Goal: Task Accomplishment & Management: Manage account settings

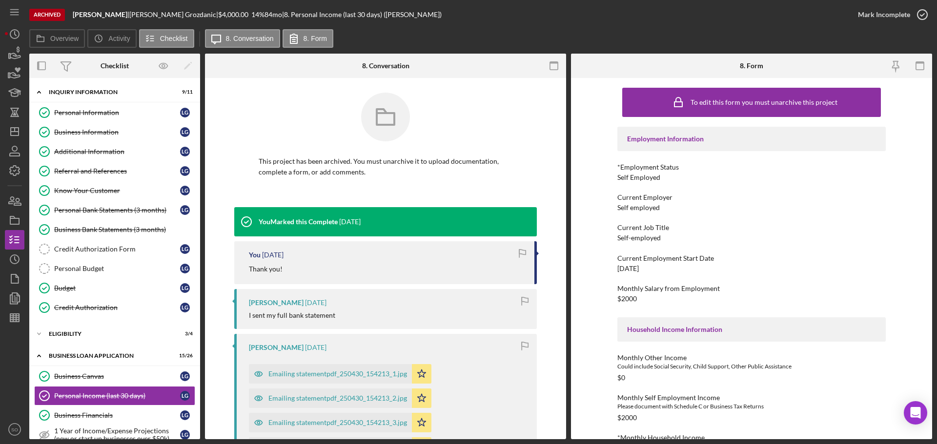
scroll to position [146, 0]
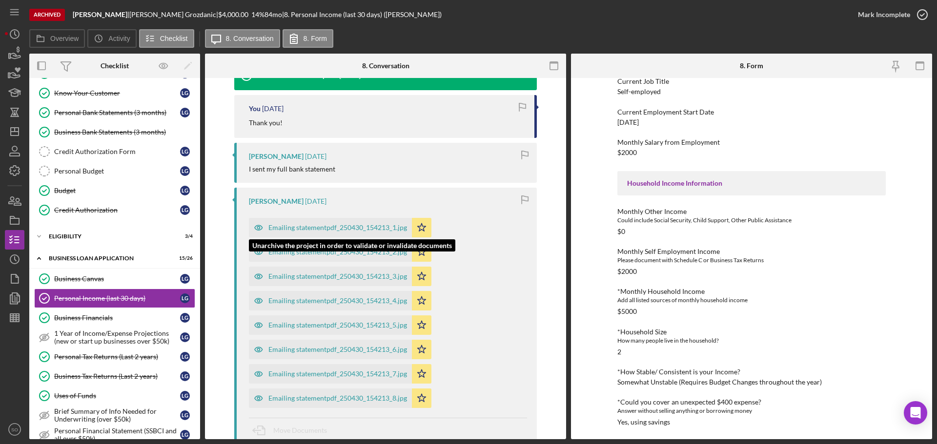
click at [368, 228] on div "Emailing statementpdf_250430_154213_1.jpg" at bounding box center [337, 228] width 139 height 8
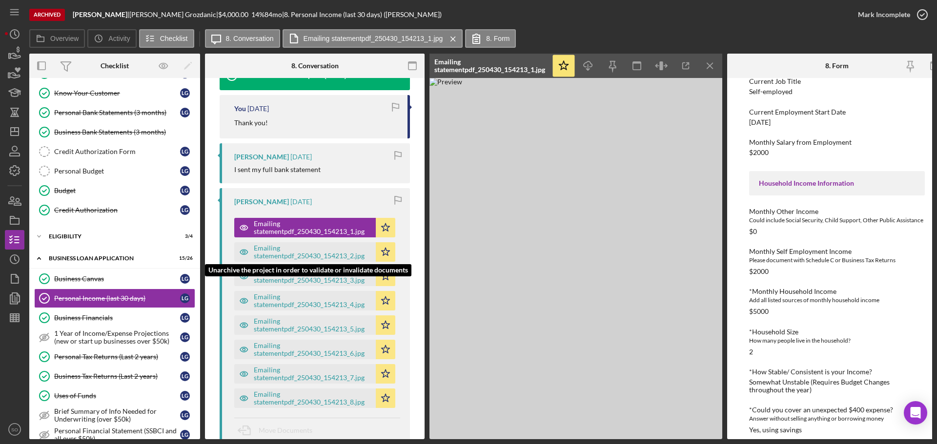
scroll to position [206, 0]
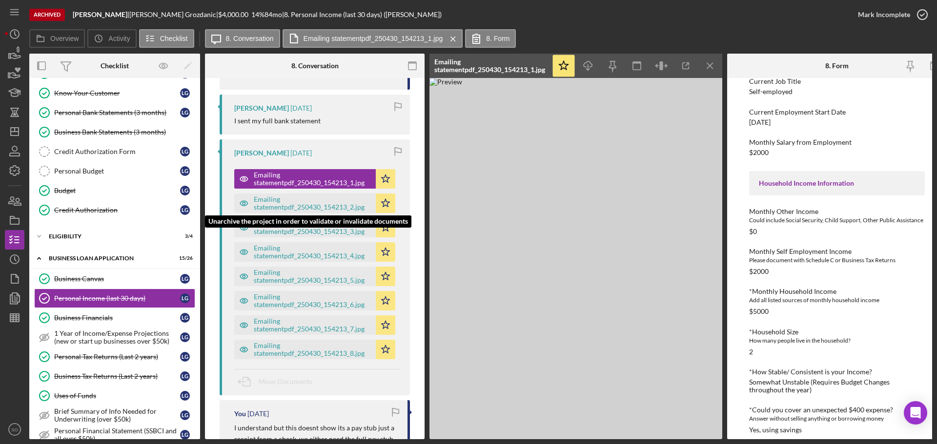
click at [274, 203] on div "Emailing statementpdf_250430_154213_2.jpg" at bounding box center [312, 204] width 117 height 16
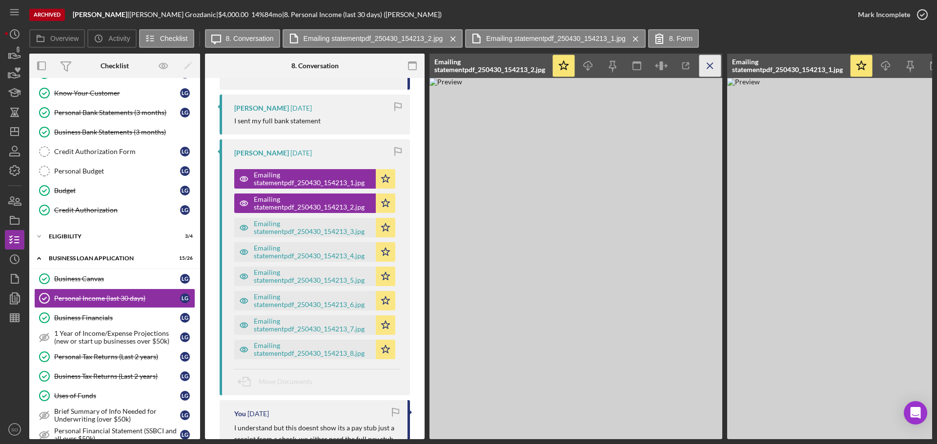
click at [709, 64] on icon "Icon/Menu Close" at bounding box center [710, 66] width 22 height 22
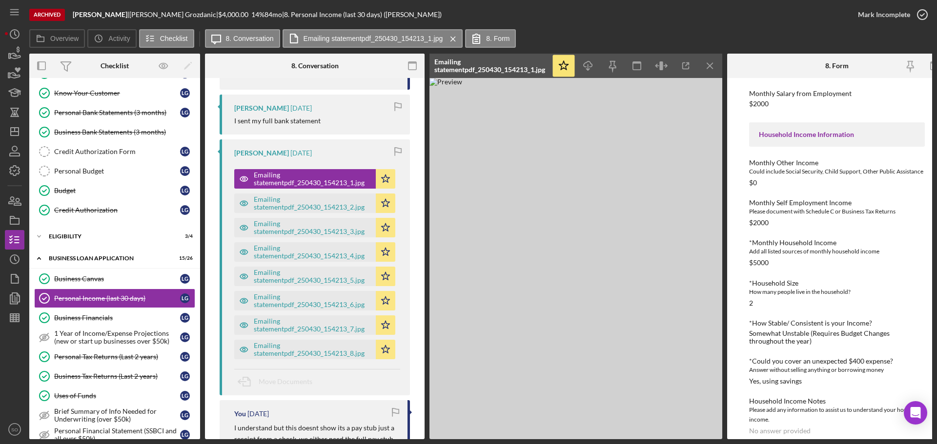
scroll to position [218, 0]
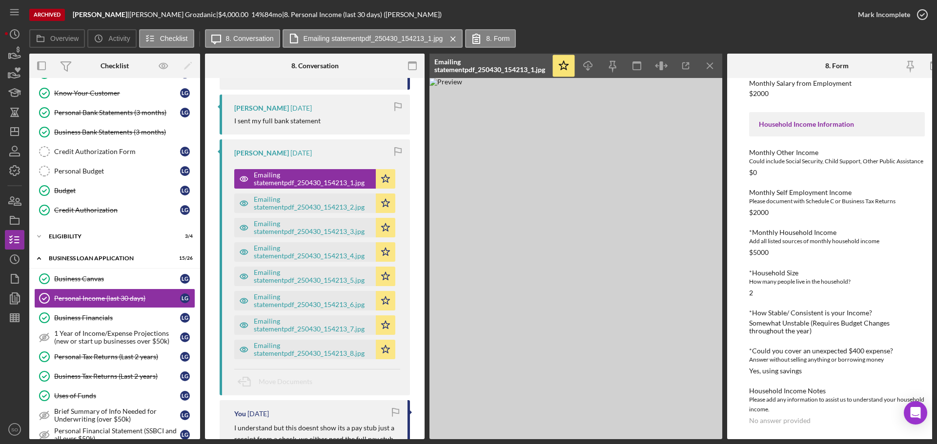
click at [99, 283] on div "Business Canvas" at bounding box center [117, 279] width 126 height 8
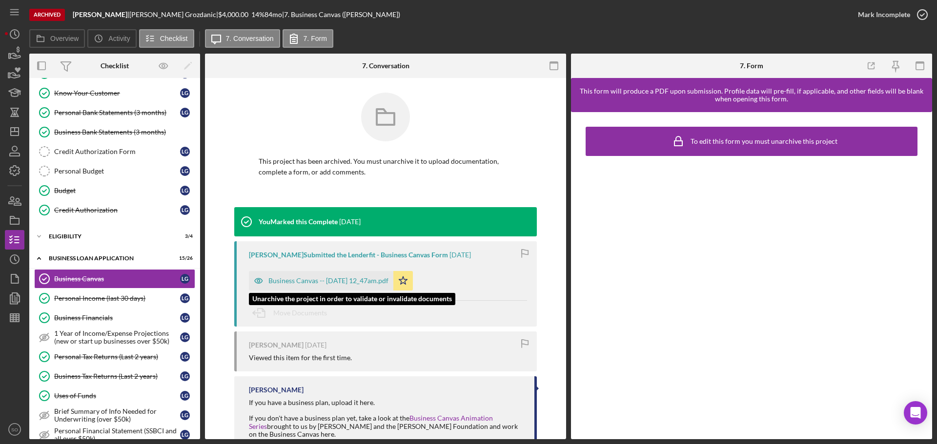
click at [330, 283] on div "Business Canvas -- [DATE] 12_47am.pdf" at bounding box center [328, 281] width 120 height 8
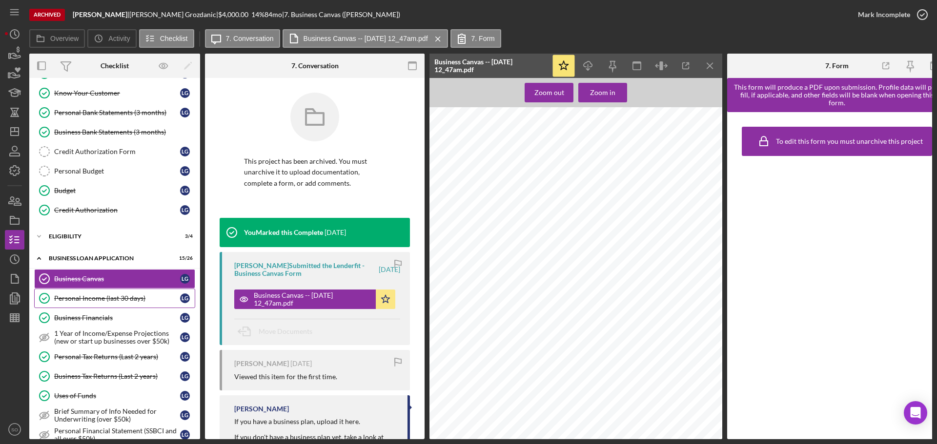
click at [96, 296] on div "Personal Income (last 30 days)" at bounding box center [117, 299] width 126 height 8
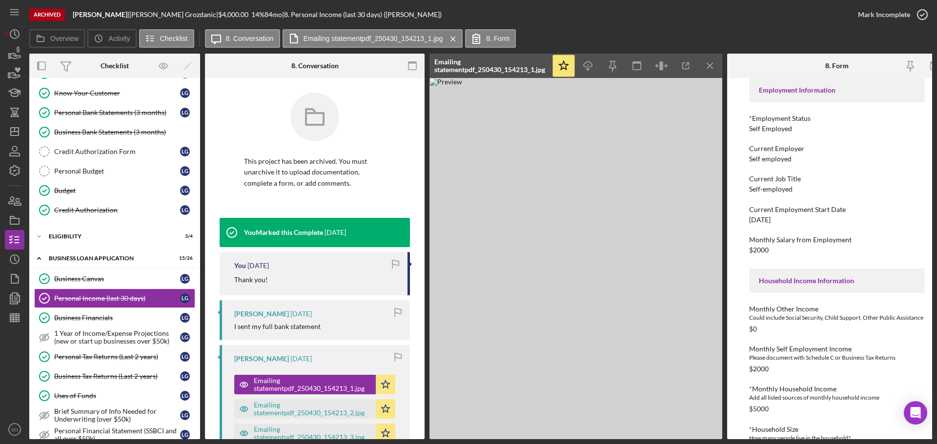
scroll to position [195, 0]
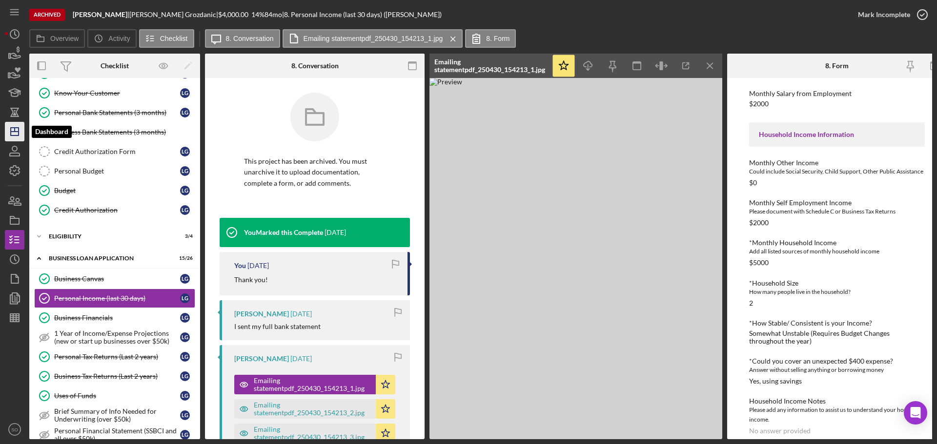
click at [16, 134] on icon "Icon/Dashboard" at bounding box center [14, 132] width 24 height 24
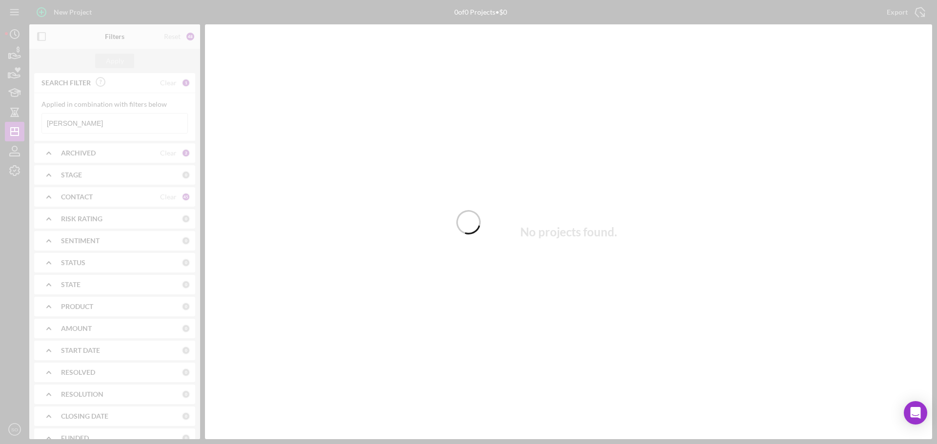
click at [112, 121] on div at bounding box center [468, 222] width 937 height 444
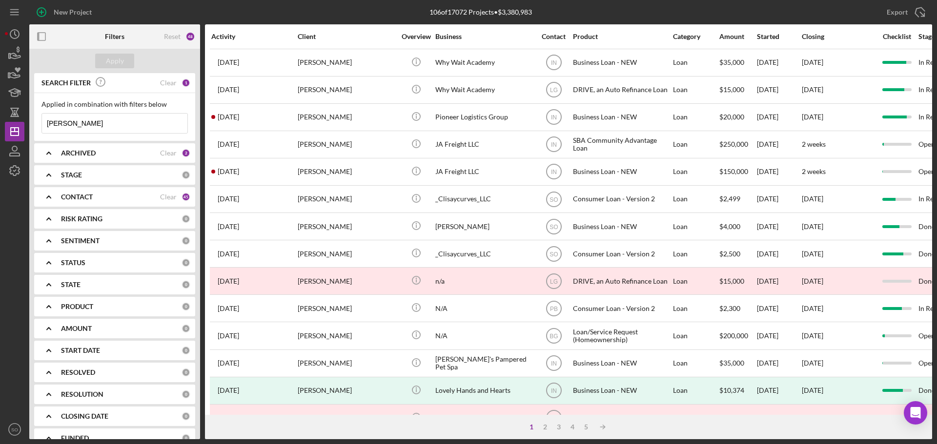
click at [111, 123] on input "[PERSON_NAME]" at bounding box center [114, 124] width 145 height 20
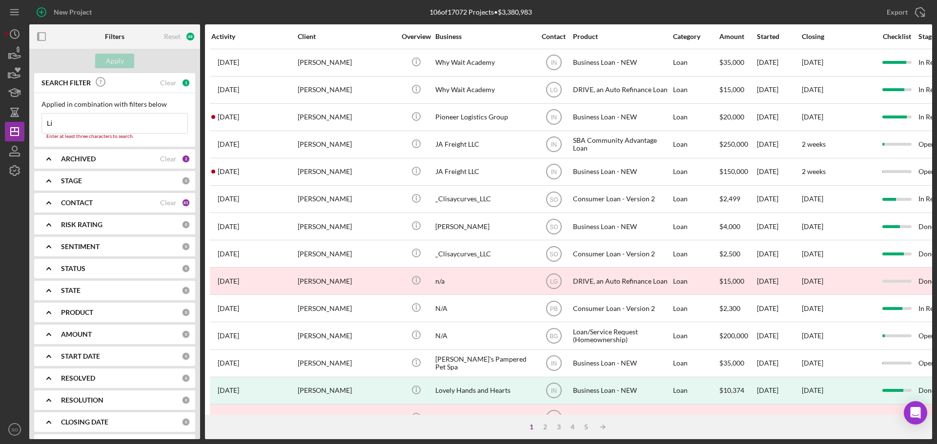
type input "L"
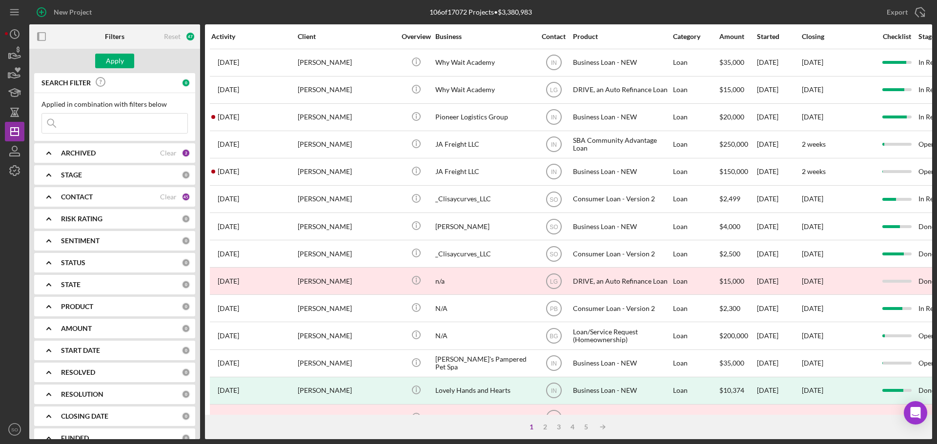
paste input "[PERSON_NAME]"
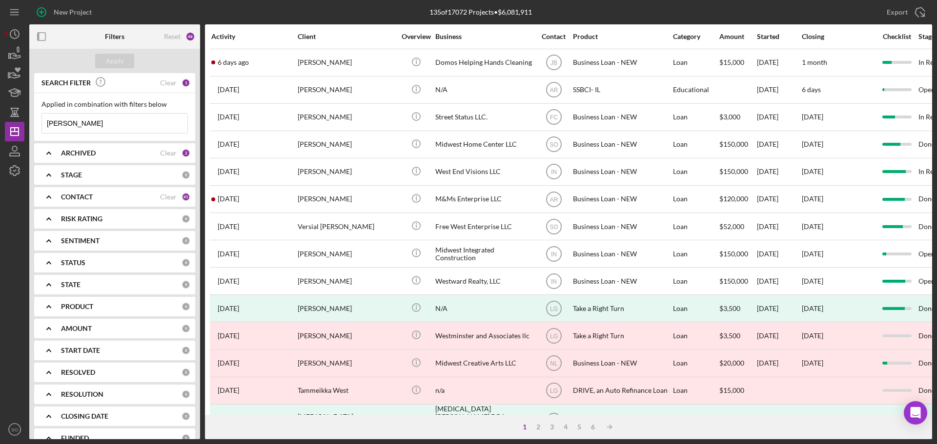
type input "[PERSON_NAME]"
click at [114, 60] on div "Apply" at bounding box center [115, 61] width 18 height 15
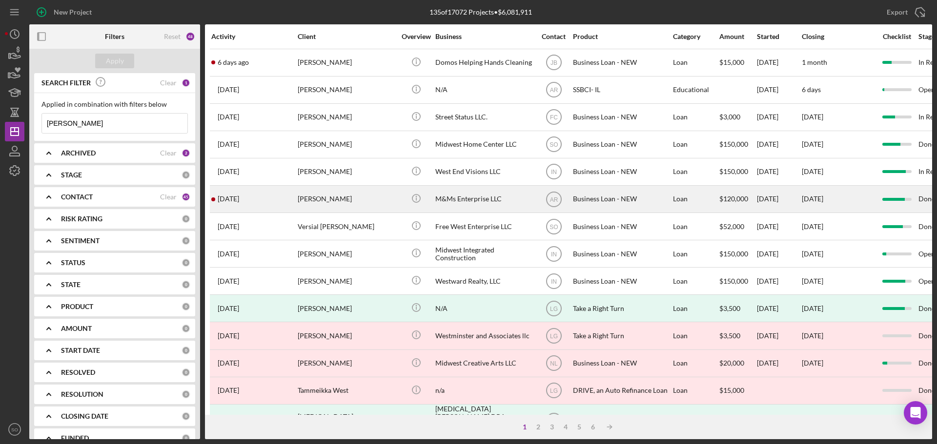
click at [311, 201] on div "[PERSON_NAME]" at bounding box center [347, 199] width 98 height 26
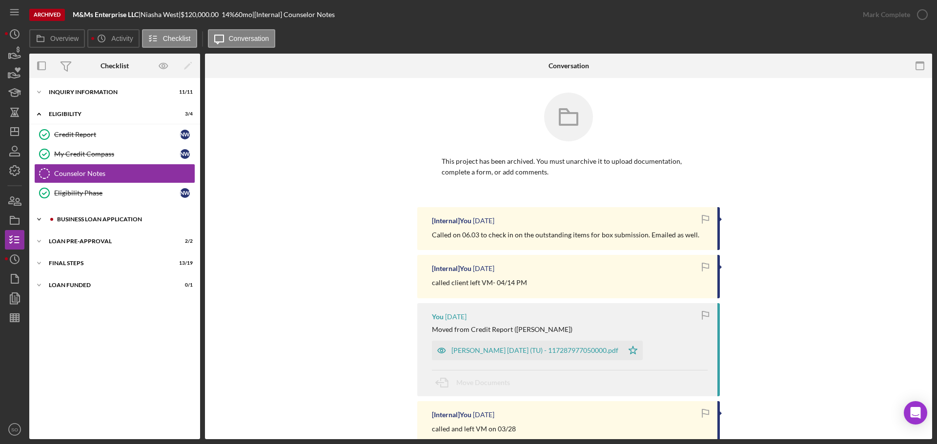
click at [88, 219] on div "BUSINESS LOAN APPLICATION" at bounding box center [122, 220] width 131 height 6
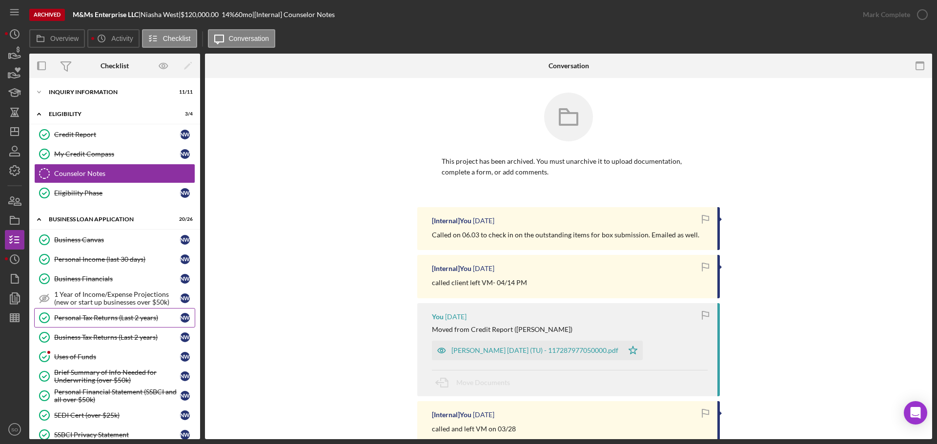
click at [92, 316] on div "Personal Tax Returns (Last 2 years)" at bounding box center [117, 318] width 126 height 8
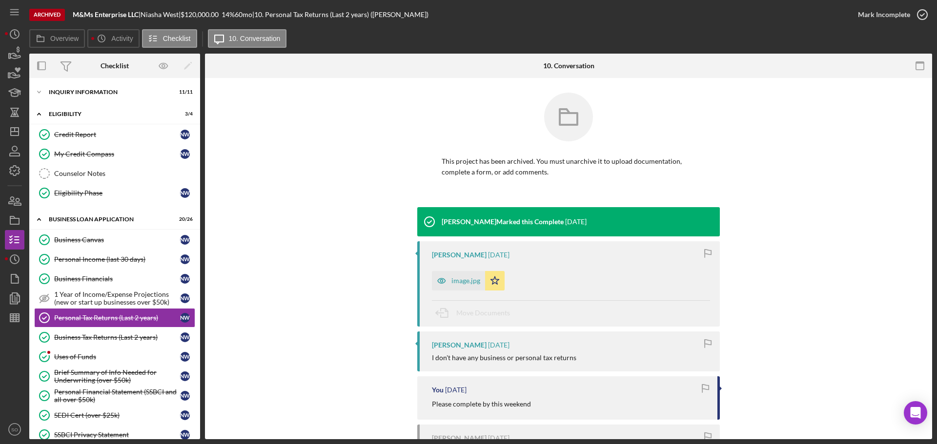
scroll to position [92, 0]
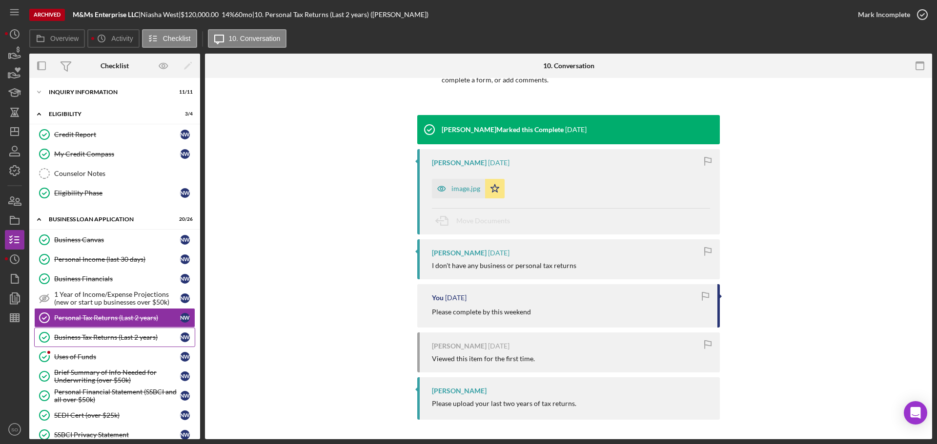
click at [95, 345] on link "Business Tax Returns (Last 2 years) Business Tax Returns (Last 2 years) N W" at bounding box center [114, 338] width 161 height 20
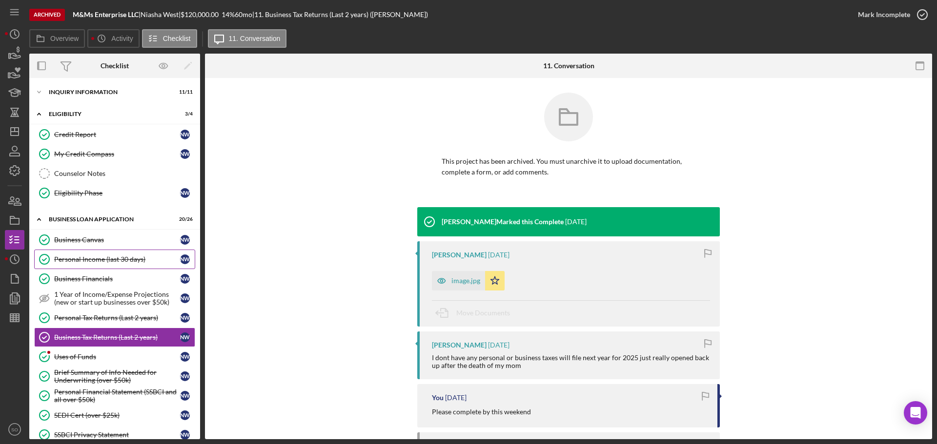
click at [115, 264] on link "Personal Income (last 30 days) Personal Income (last 30 days) N W" at bounding box center [114, 260] width 161 height 20
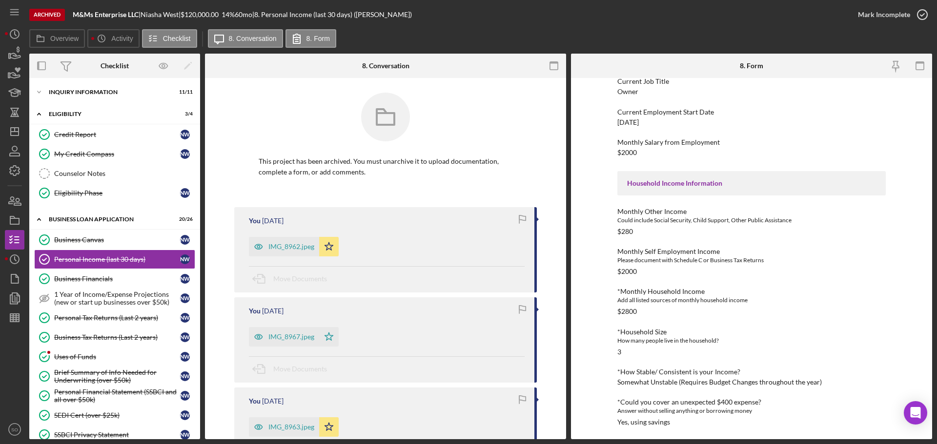
scroll to position [146, 0]
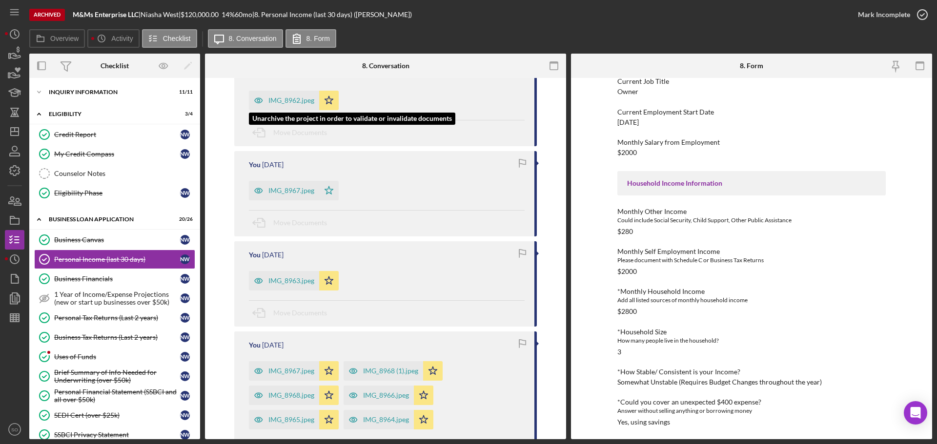
click at [285, 100] on div "IMG_8962.jpeg" at bounding box center [291, 101] width 46 height 8
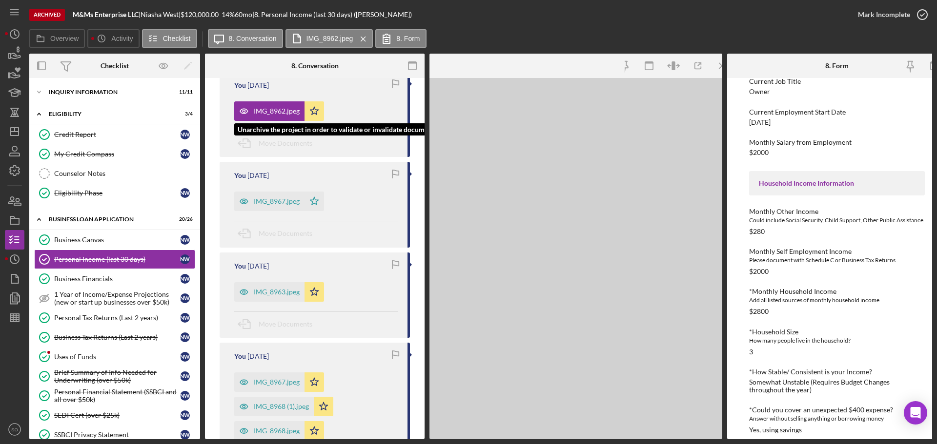
scroll to position [158, 0]
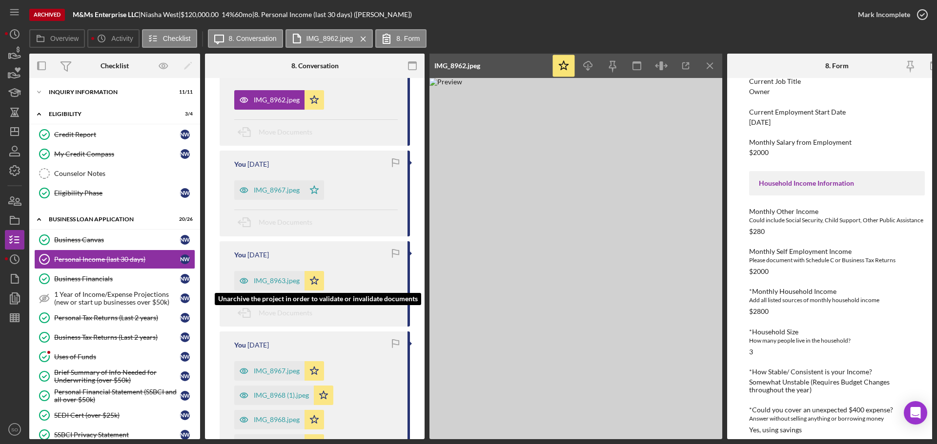
click at [281, 279] on div "IMG_8963.jpeg" at bounding box center [277, 281] width 46 height 8
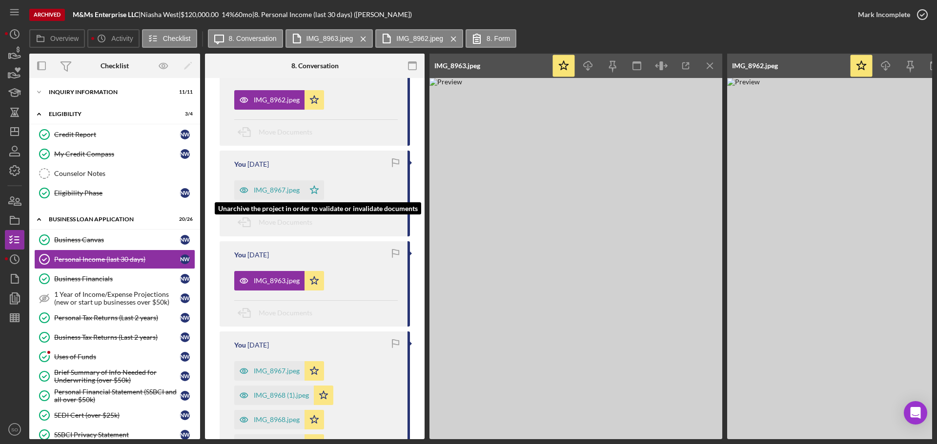
click at [280, 191] on div "IMG_8967.jpeg" at bounding box center [277, 190] width 46 height 8
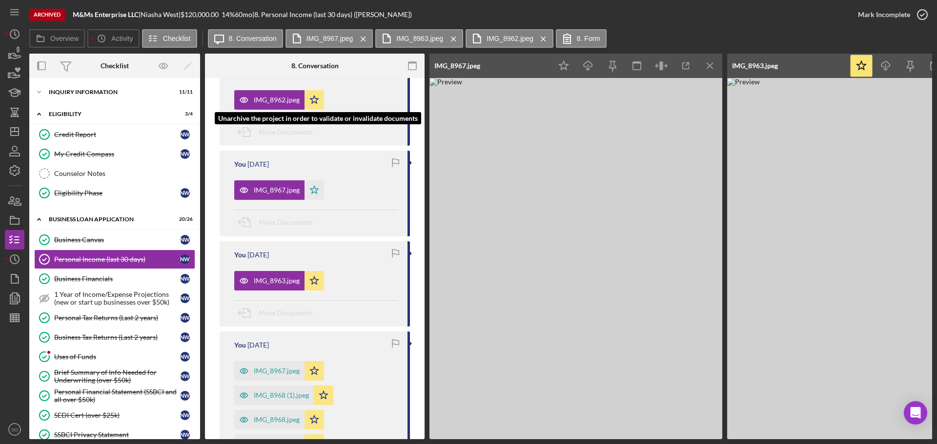
click at [271, 102] on div "IMG_8962.jpeg" at bounding box center [277, 100] width 46 height 8
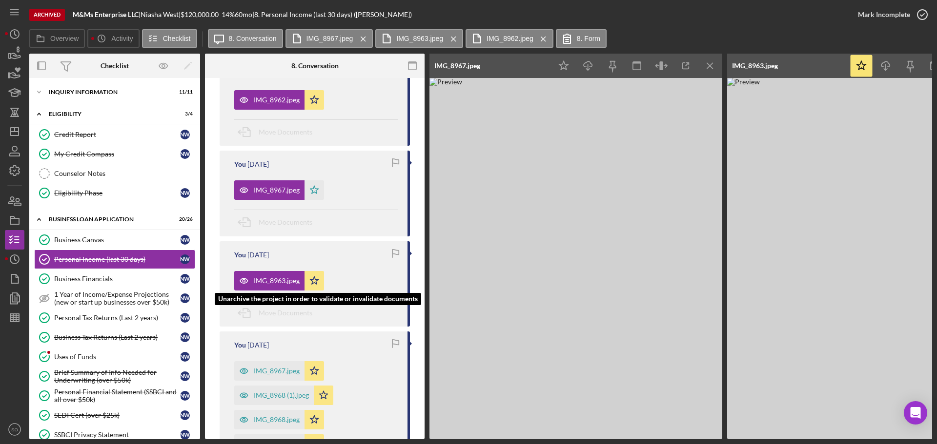
click at [287, 284] on div "IMG_8963.jpeg" at bounding box center [277, 281] width 46 height 8
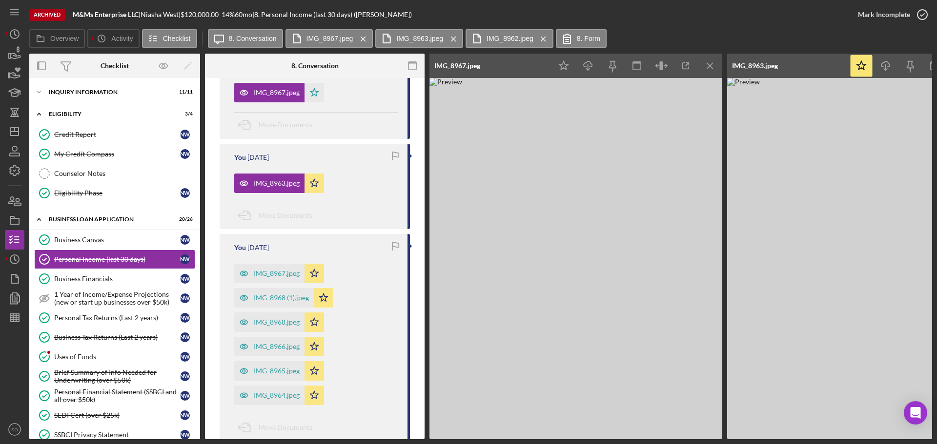
scroll to position [402, 0]
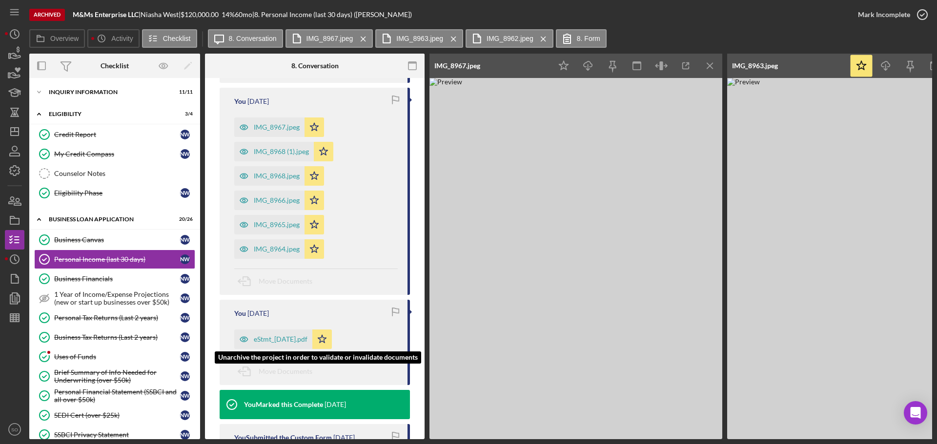
click at [279, 341] on div "eStmt_[DATE].pdf" at bounding box center [281, 340] width 54 height 8
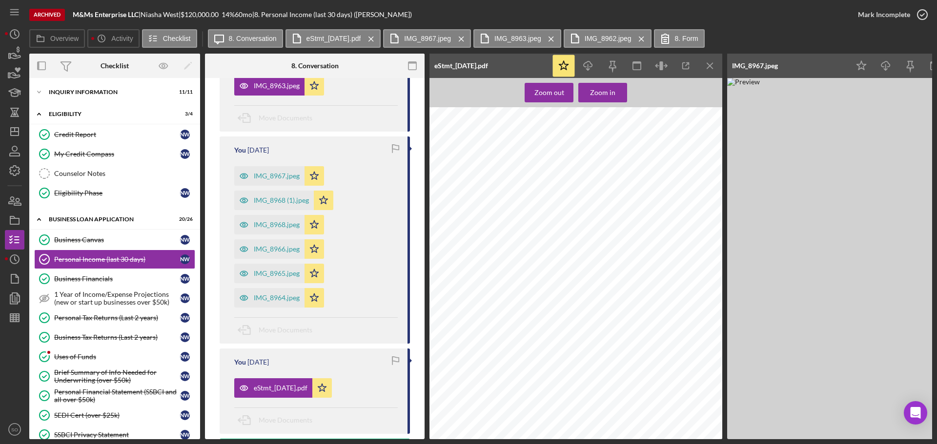
scroll to position [732, 0]
click at [591, 64] on icon "button" at bounding box center [587, 63] width 8 height 5
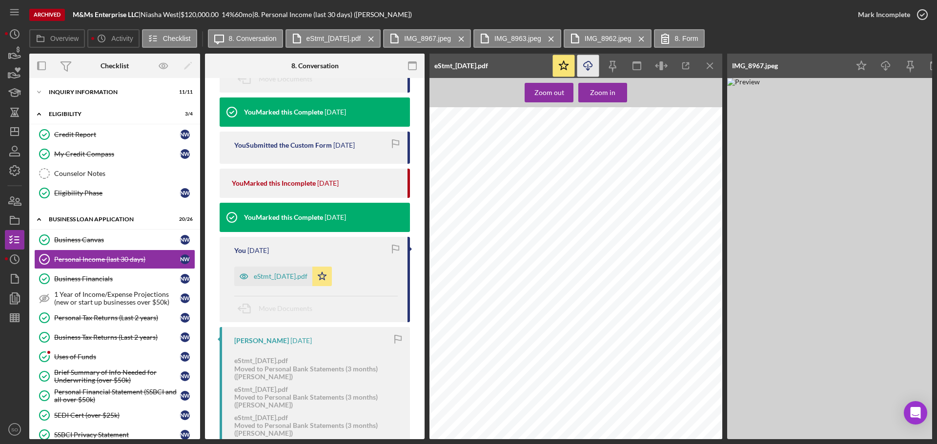
scroll to position [743, 0]
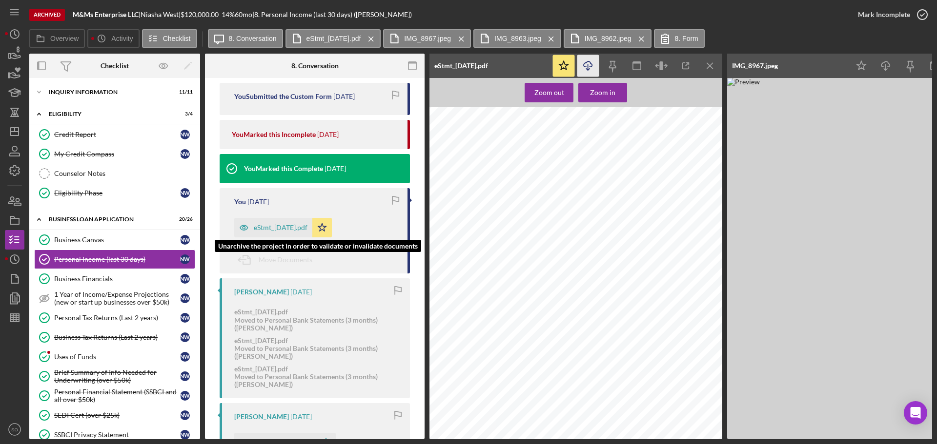
click at [288, 230] on div "eStmt_[DATE].pdf" at bounding box center [281, 228] width 54 height 8
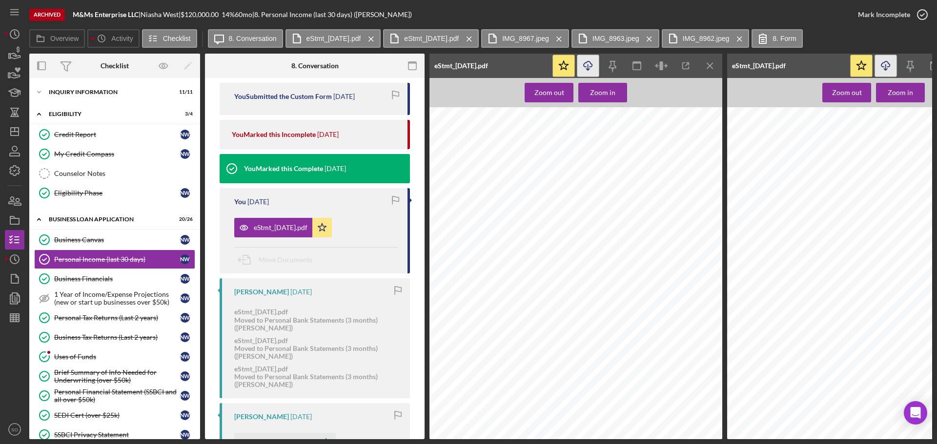
click at [586, 67] on icon "button" at bounding box center [587, 63] width 8 height 5
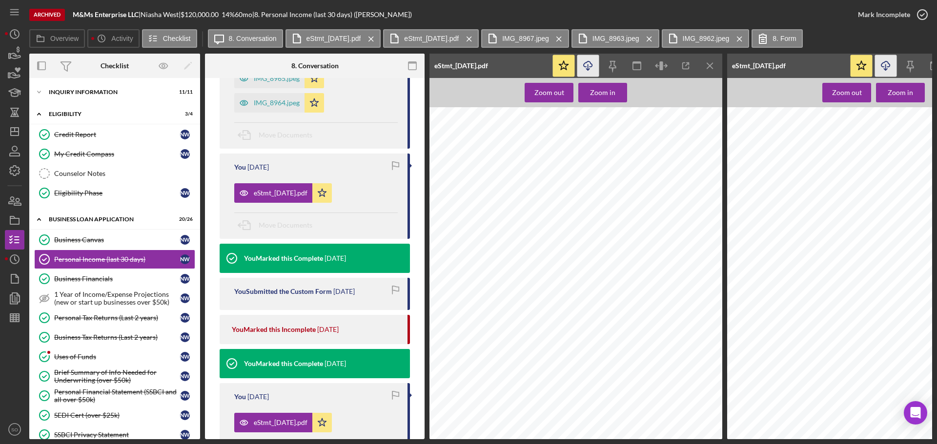
scroll to position [353, 0]
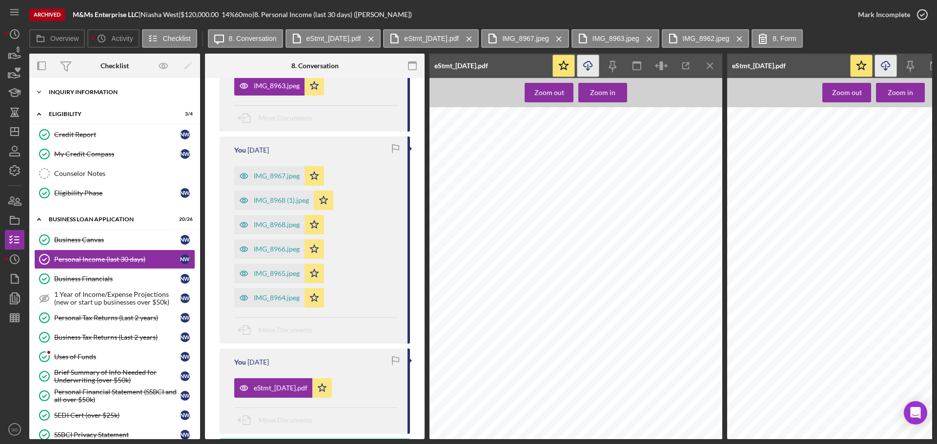
click at [92, 96] on div "Icon/Expander INQUIRY INFORMATION 11 / 11" at bounding box center [114, 92] width 171 height 20
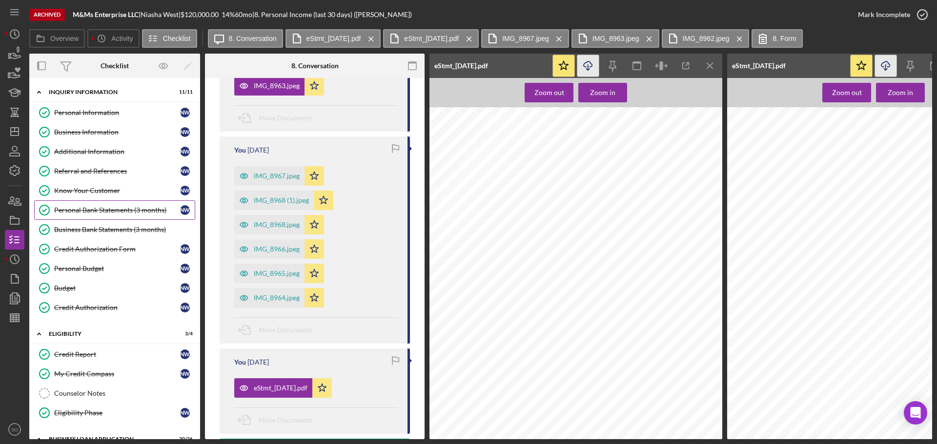
click at [93, 205] on link "Personal Bank Statements (3 months) Personal Bank Statements (3 months) N W" at bounding box center [114, 211] width 161 height 20
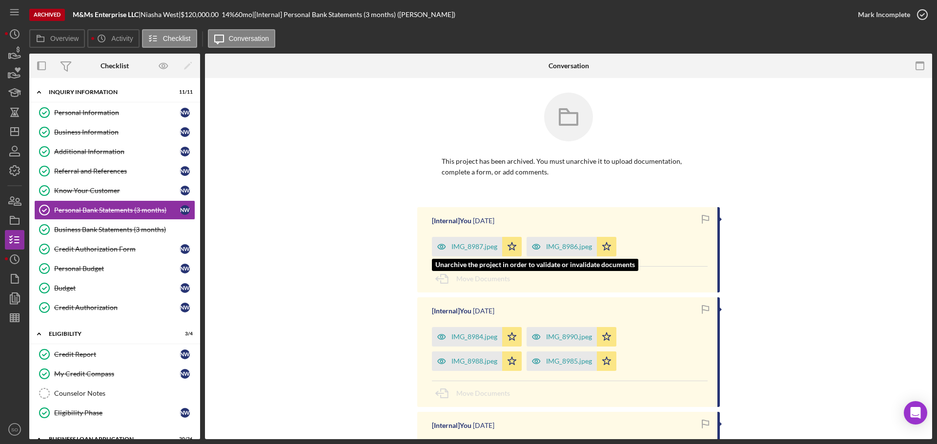
click at [464, 248] on div "IMG_8987.jpeg" at bounding box center [474, 247] width 46 height 8
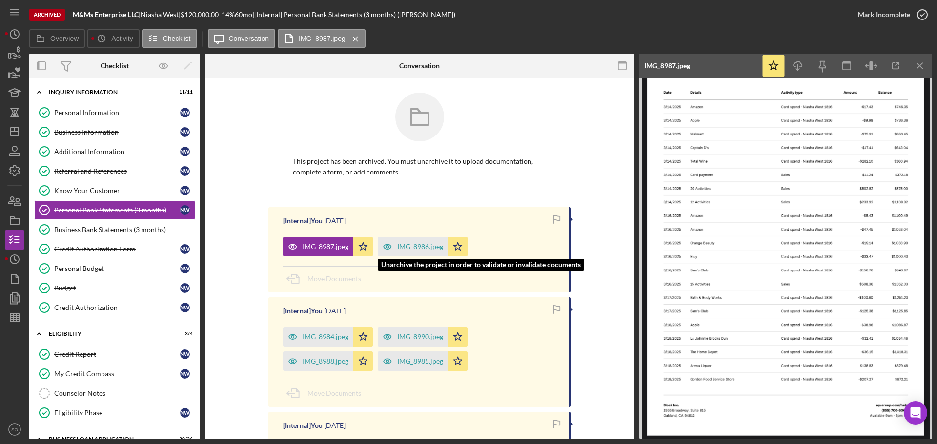
click at [419, 251] on div "IMG_8986.jpeg" at bounding box center [413, 247] width 70 height 20
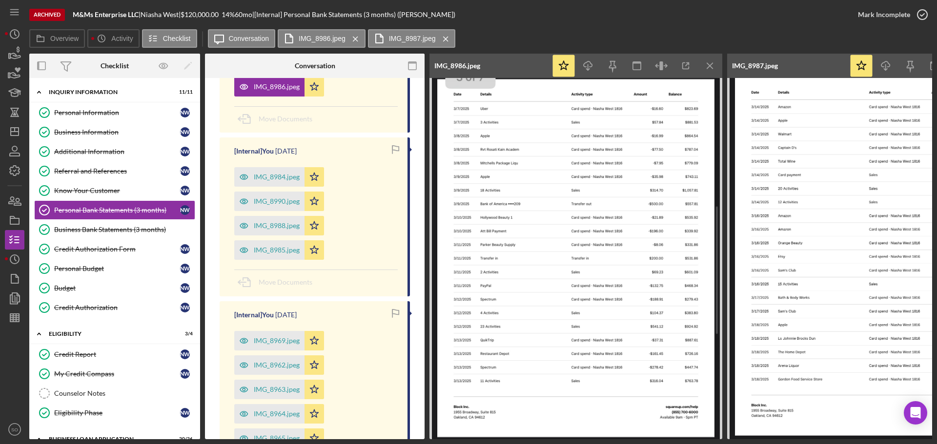
scroll to position [390, 0]
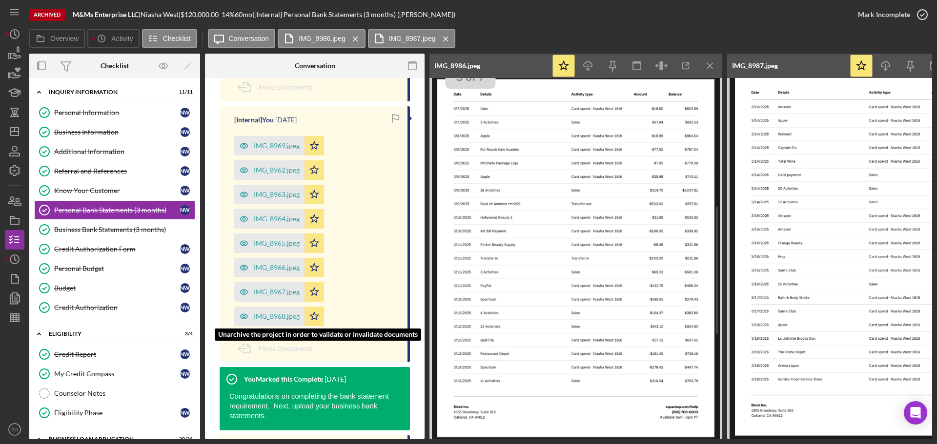
click at [272, 314] on div "IMG_8968.jpeg" at bounding box center [277, 317] width 46 height 8
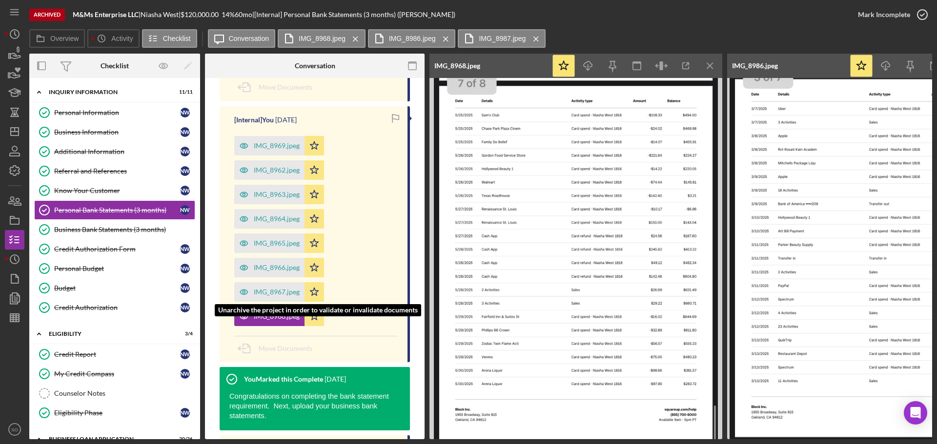
click at [259, 290] on div "IMG_8967.jpeg" at bounding box center [277, 292] width 46 height 8
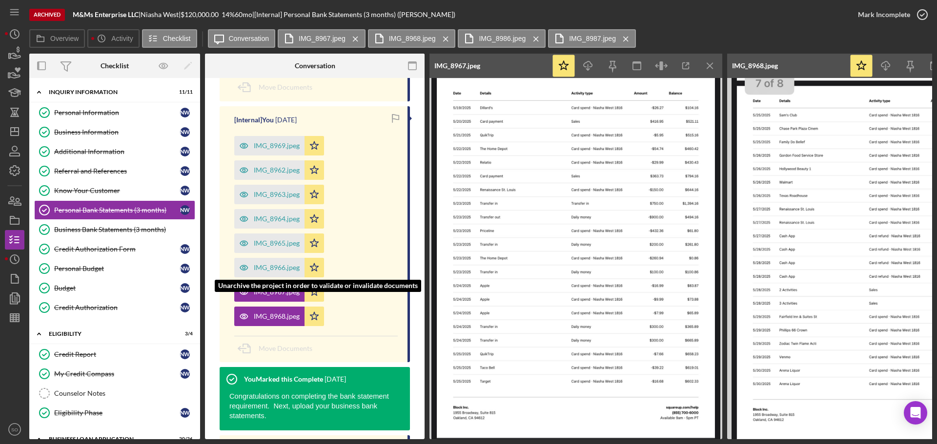
click at [269, 273] on div "IMG_8966.jpeg" at bounding box center [269, 268] width 70 height 20
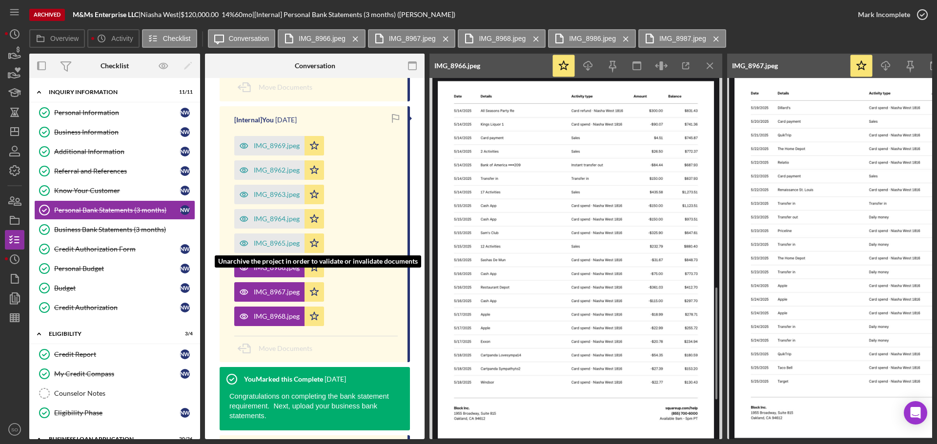
click at [265, 235] on div "IMG_8965.jpeg" at bounding box center [269, 244] width 70 height 20
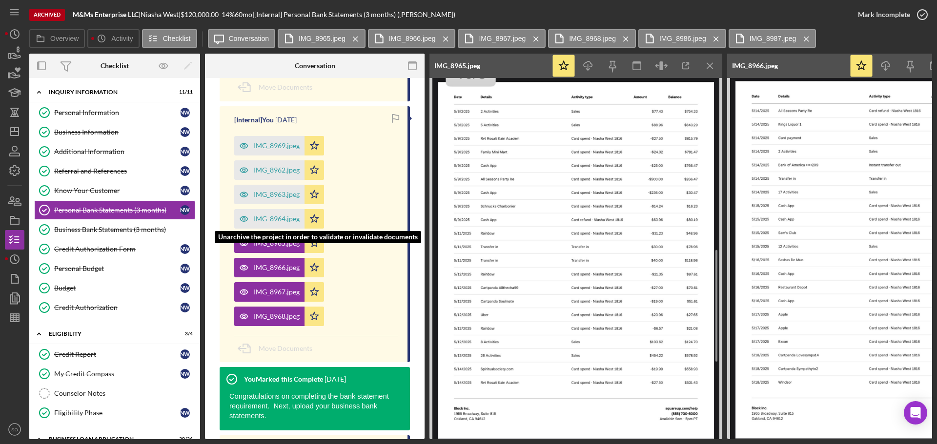
click at [278, 221] on div "IMG_8964.jpeg" at bounding box center [277, 219] width 46 height 8
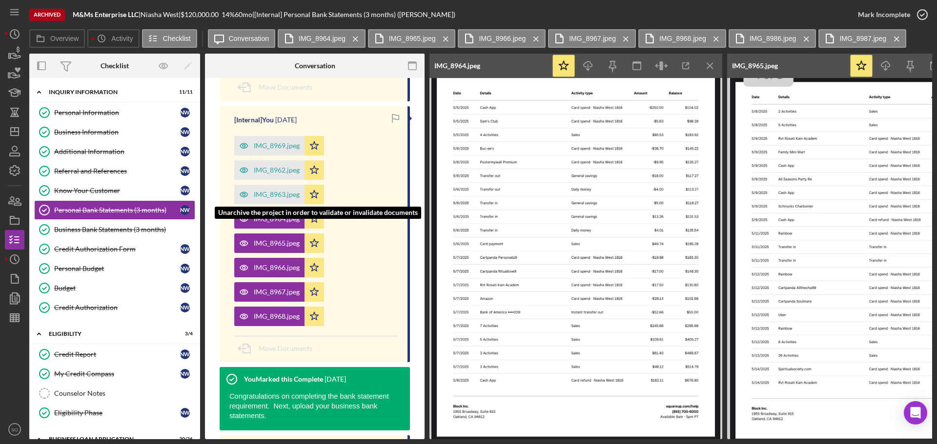
drag, startPoint x: 285, startPoint y: 197, endPoint x: 283, endPoint y: 188, distance: 9.5
click at [285, 196] on div "IMG_8963.jpeg" at bounding box center [277, 195] width 46 height 8
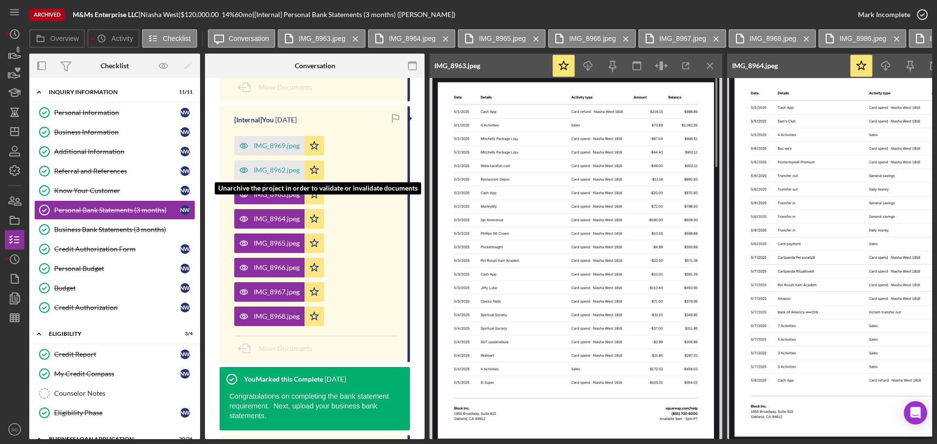
click at [281, 156] on div "IMG_8962.jpeg Icon/Star" at bounding box center [281, 168] width 95 height 24
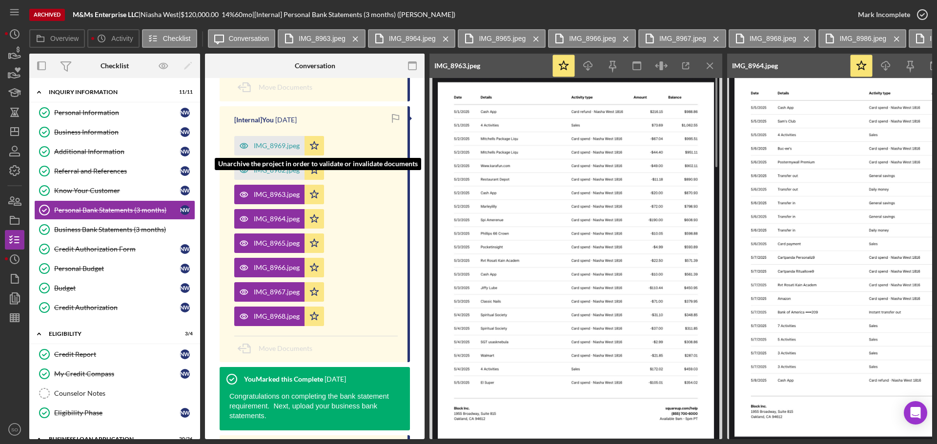
drag, startPoint x: 280, startPoint y: 146, endPoint x: 312, endPoint y: 153, distance: 32.9
click at [280, 145] on div "IMG_8969.jpeg" at bounding box center [277, 146] width 46 height 8
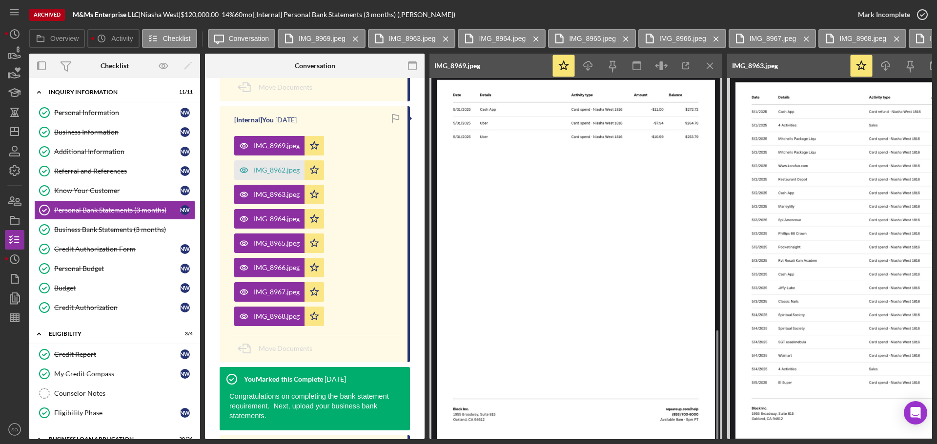
click at [375, 187] on div "IMG_8969.jpeg Icon/Star IMG_8962.jpeg Icon/Star IMG_8963.jpeg Icon/Star IMG_896…" at bounding box center [315, 228] width 163 height 195
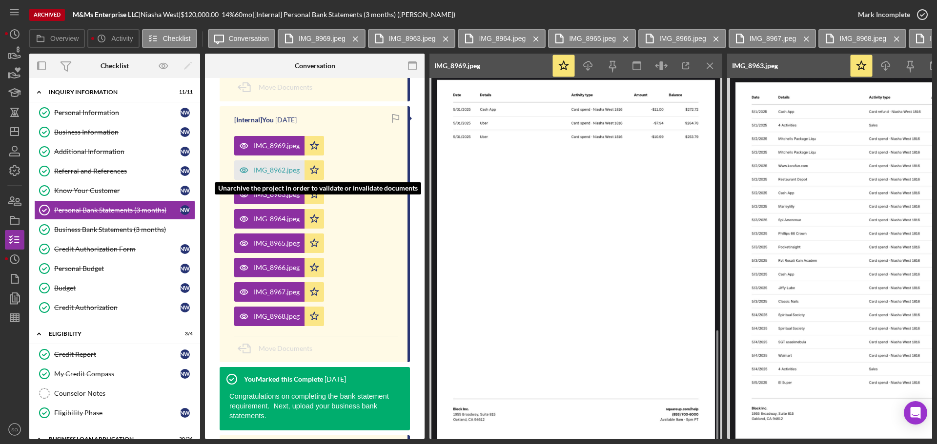
click at [282, 175] on div "IMG_8962.jpeg" at bounding box center [269, 171] width 70 height 20
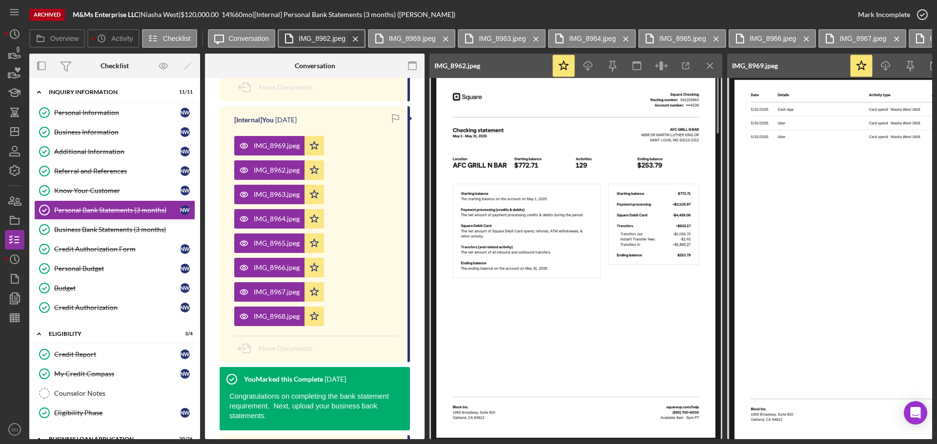
click at [358, 36] on icon "Icon/Menu Close" at bounding box center [355, 39] width 17 height 24
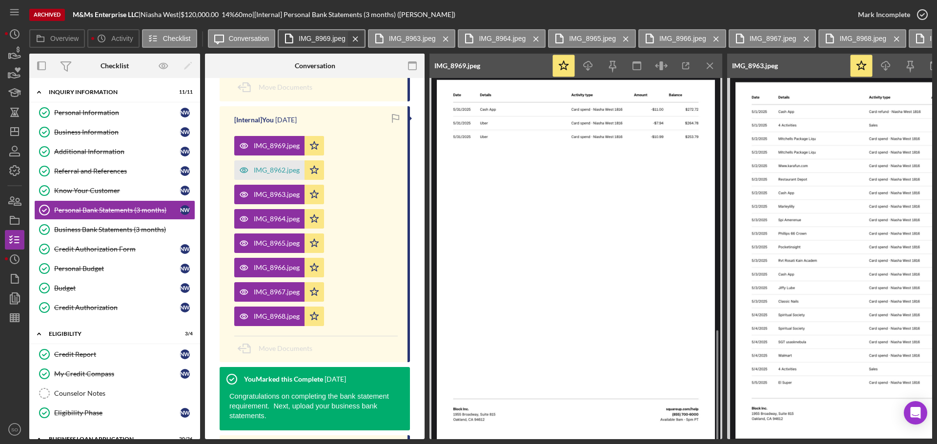
click at [358, 35] on icon "Icon/Menu Close" at bounding box center [355, 39] width 17 height 24
click at [437, 35] on icon "Icon/Menu Close" at bounding box center [445, 39] width 17 height 24
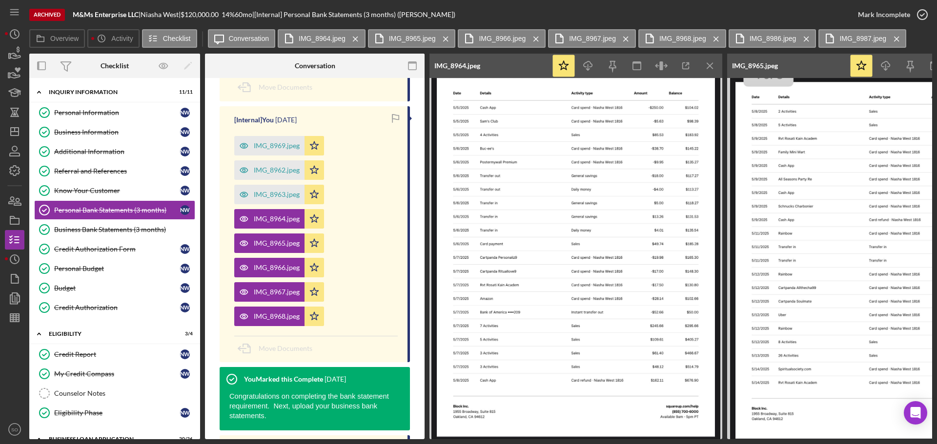
click at [358, 35] on icon "Icon/Menu Close" at bounding box center [355, 39] width 17 height 24
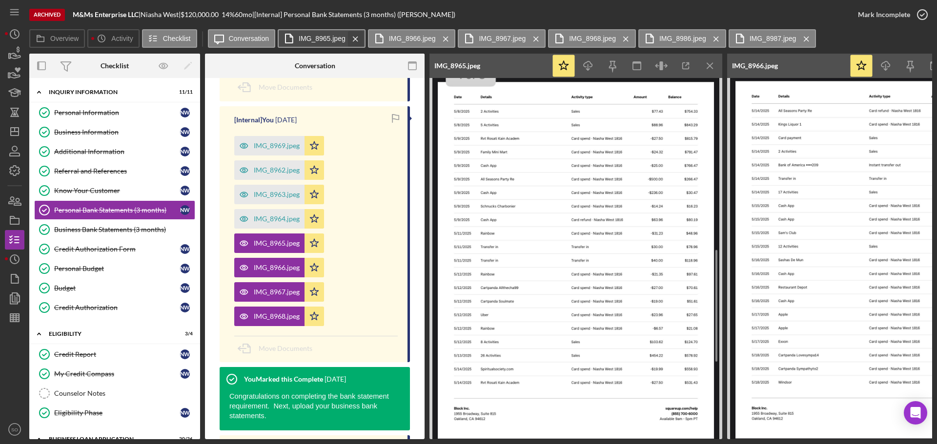
click at [358, 35] on icon "Icon/Menu Close" at bounding box center [355, 39] width 17 height 24
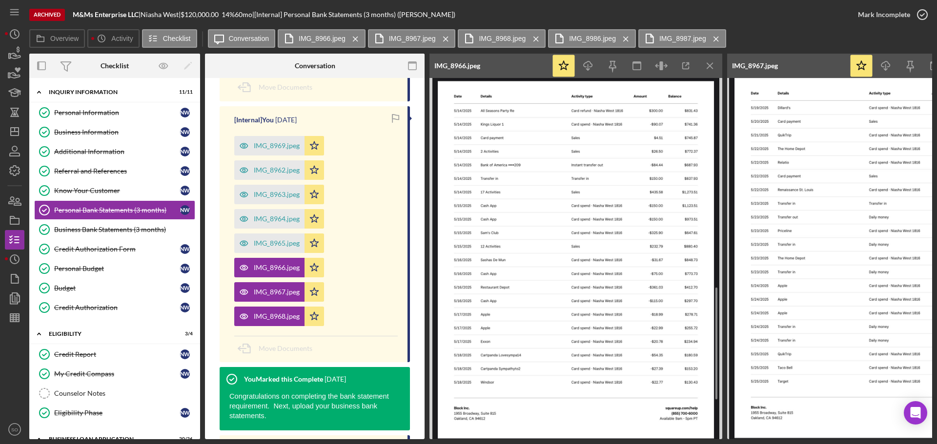
click at [358, 35] on icon "Icon/Menu Close" at bounding box center [355, 39] width 17 height 24
click at [437, 35] on icon "Icon/Menu Close" at bounding box center [445, 39] width 17 height 24
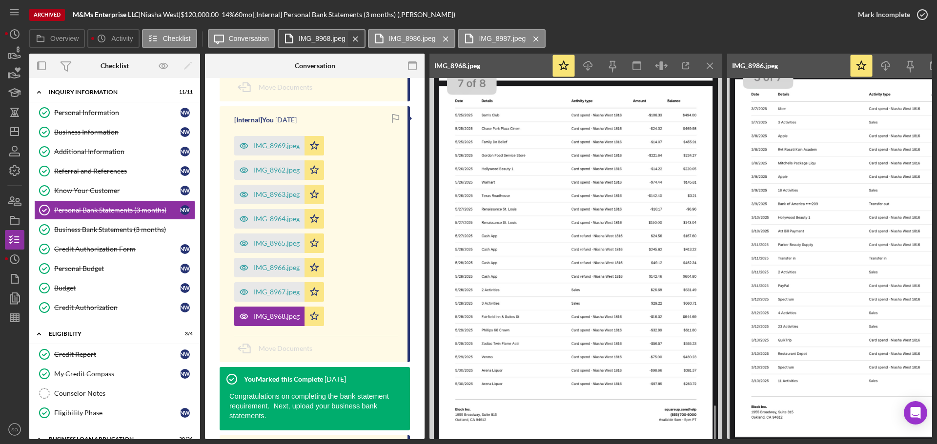
click at [358, 35] on icon "Icon/Menu Close" at bounding box center [355, 39] width 17 height 24
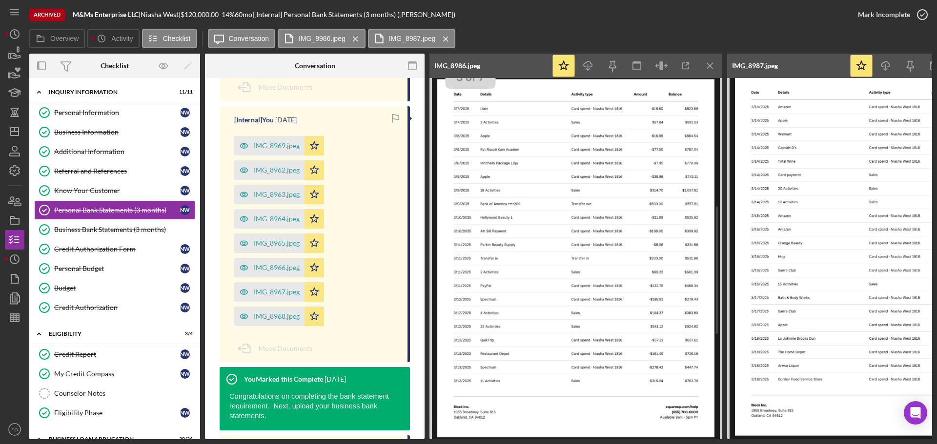
click at [358, 35] on icon "Icon/Menu Close" at bounding box center [355, 39] width 17 height 24
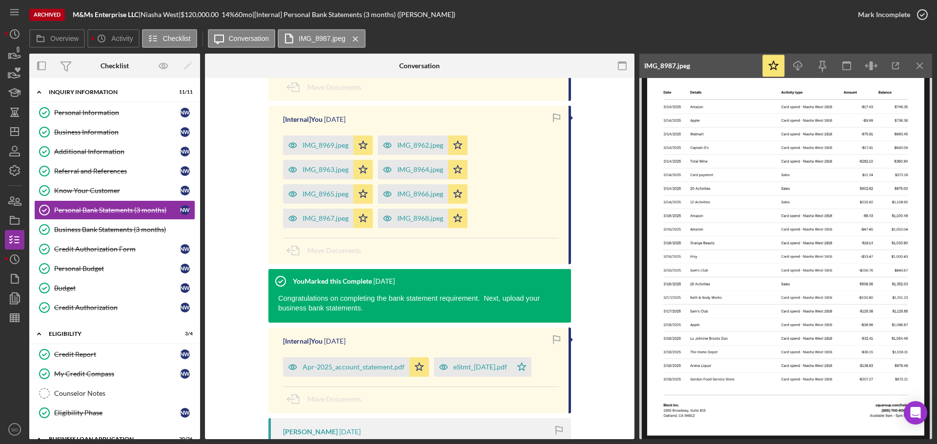
click at [358, 34] on icon "Icon/Menu Close" at bounding box center [355, 39] width 17 height 24
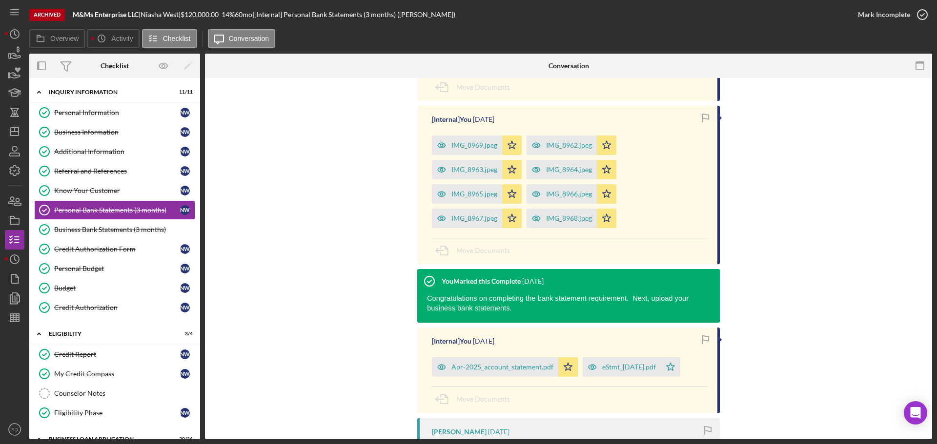
scroll to position [404, 0]
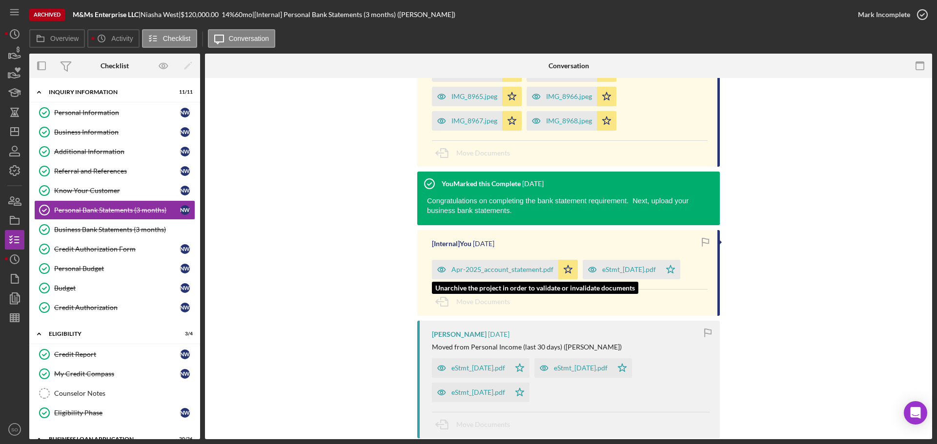
click at [503, 269] on div "Apr-2025_account_statement.pdf" at bounding box center [502, 270] width 102 height 8
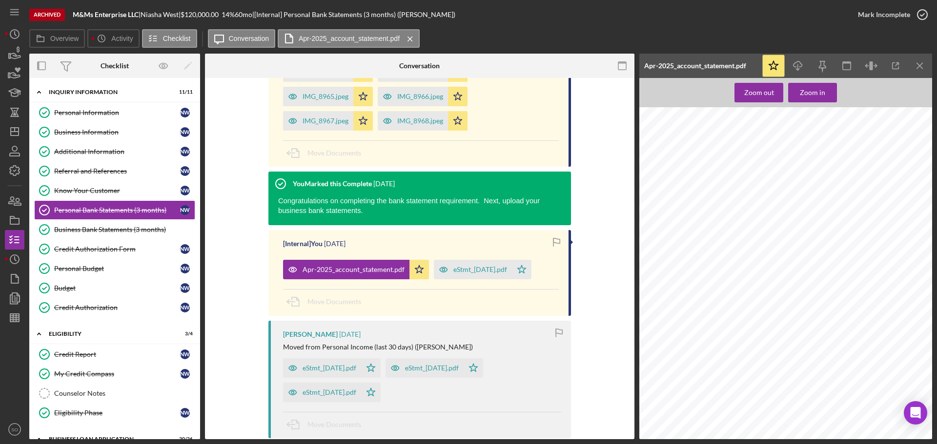
scroll to position [488, 0]
click at [798, 62] on icon "Icon/Download" at bounding box center [798, 66] width 22 height 22
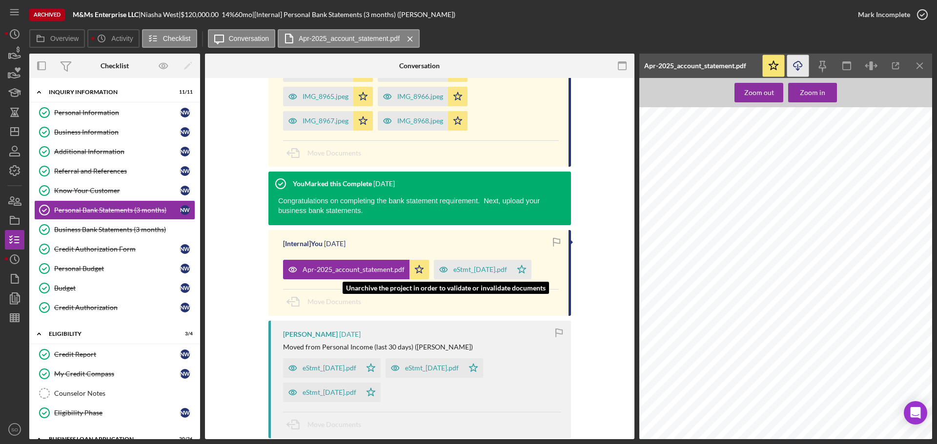
scroll to position [258, 0]
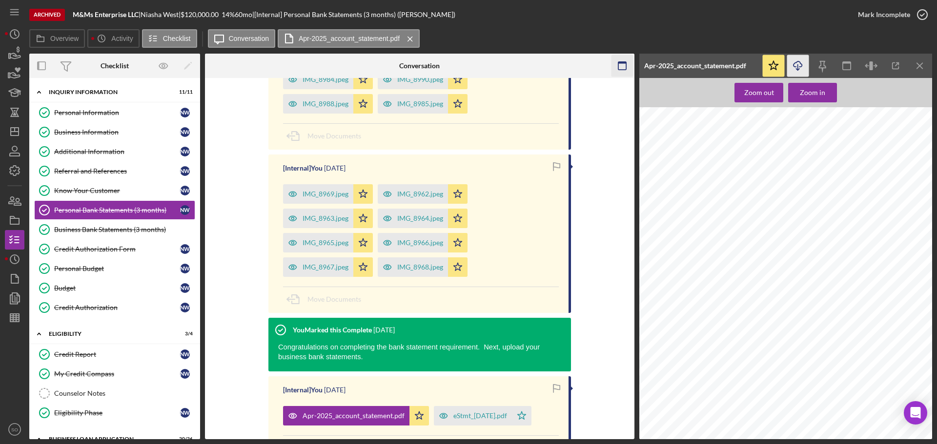
click at [927, 65] on icon "Icon/Menu Close" at bounding box center [920, 66] width 22 height 22
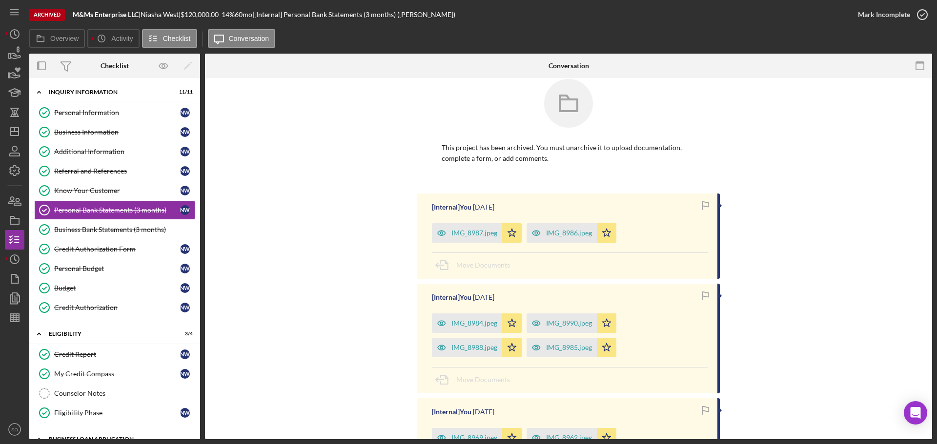
scroll to position [244, 0]
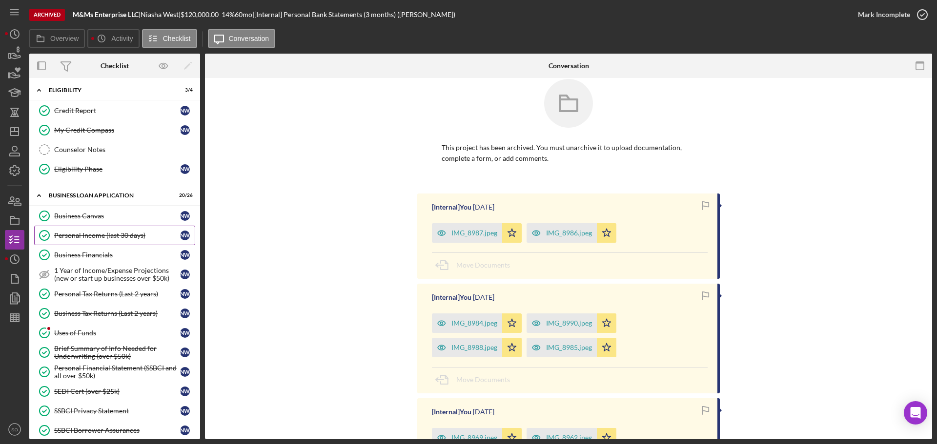
click at [103, 232] on div "Personal Income (last 30 days)" at bounding box center [117, 236] width 126 height 8
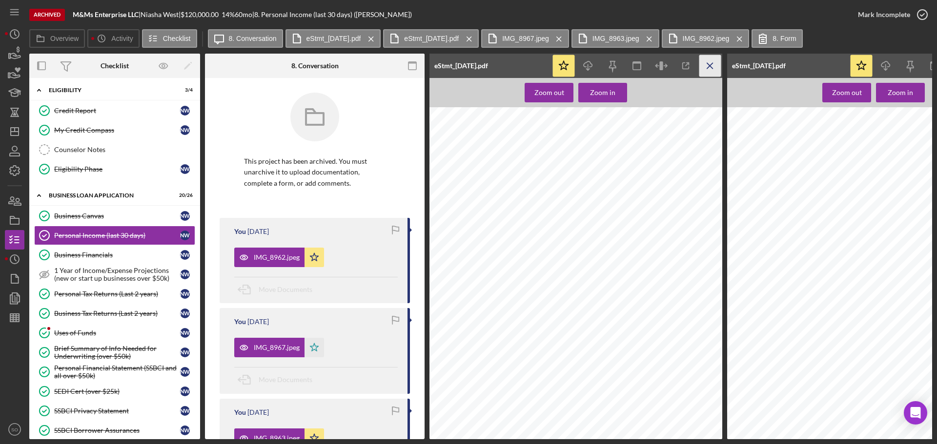
click at [708, 64] on line "button" at bounding box center [709, 65] width 5 height 5
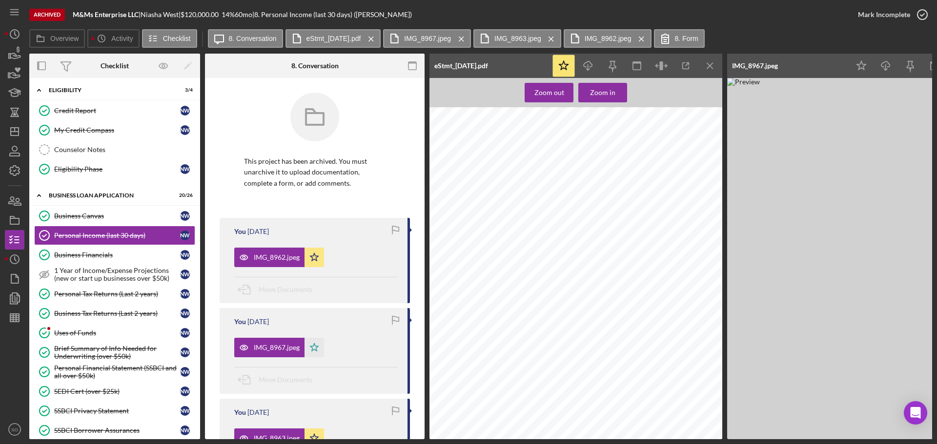
click at [708, 64] on line "button" at bounding box center [709, 65] width 5 height 5
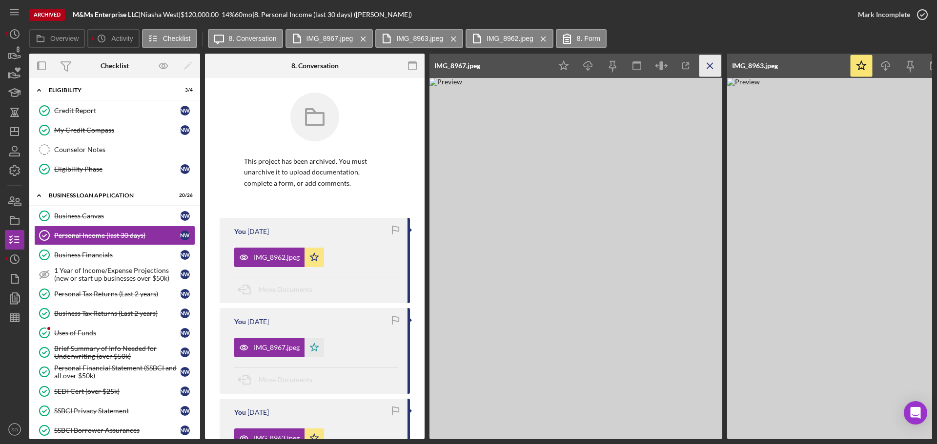
click at [708, 64] on line "button" at bounding box center [709, 65] width 5 height 5
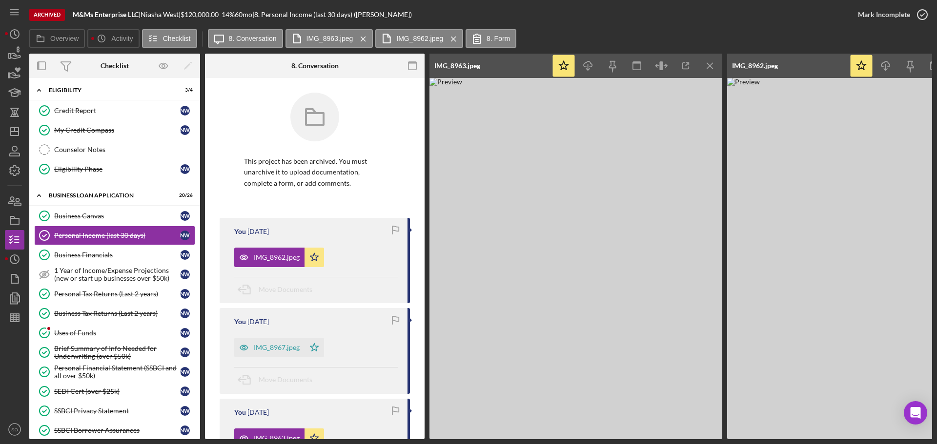
click at [708, 64] on line "button" at bounding box center [709, 65] width 5 height 5
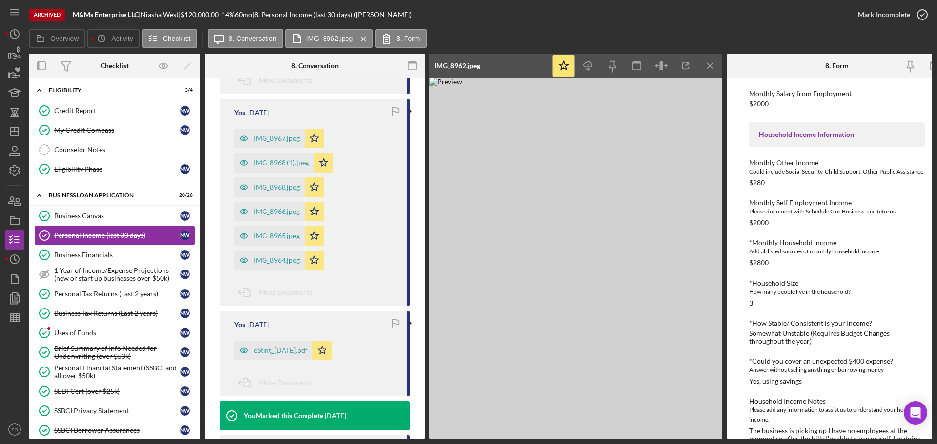
scroll to position [585, 0]
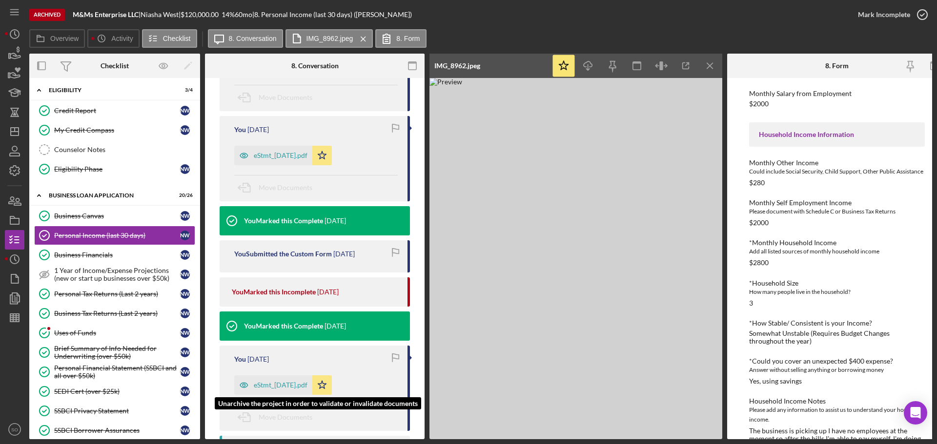
click at [273, 384] on div "eStmt_[DATE].pdf" at bounding box center [281, 386] width 54 height 8
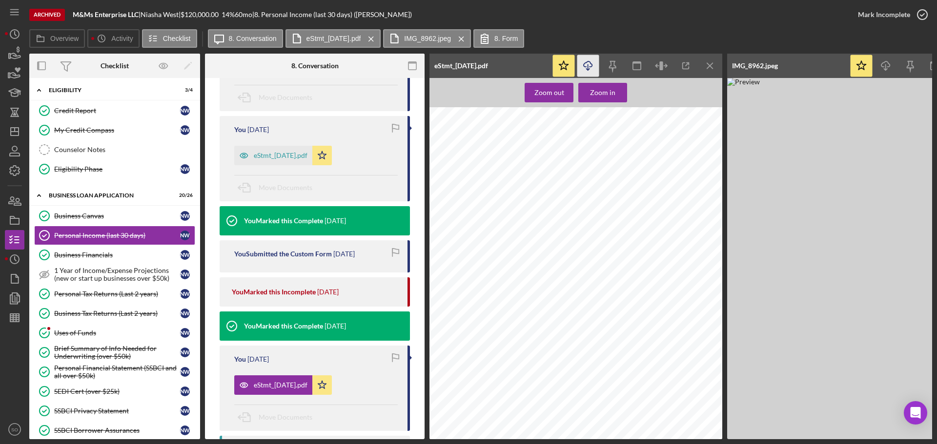
click at [588, 61] on icon "Icon/Download" at bounding box center [588, 66] width 22 height 22
drag, startPoint x: 294, startPoint y: 153, endPoint x: 313, endPoint y: 148, distance: 20.1
click at [294, 153] on div "eStmt_[DATE].pdf" at bounding box center [281, 156] width 54 height 8
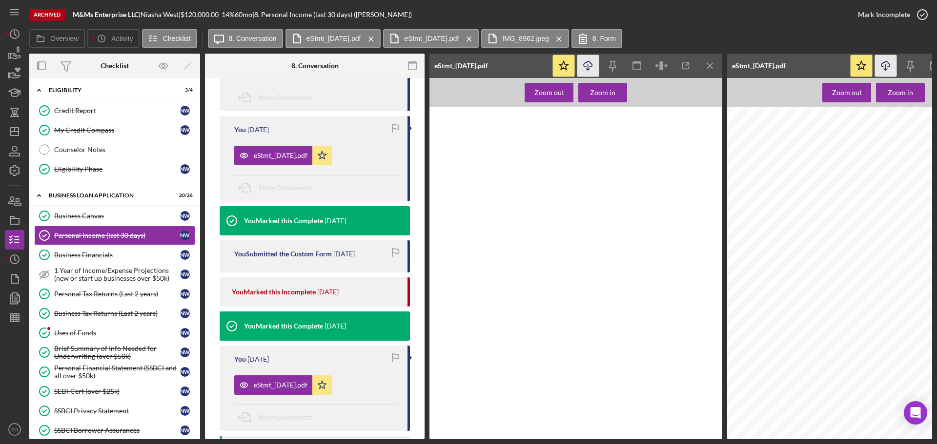
click at [590, 63] on icon "button" at bounding box center [587, 63] width 8 height 5
click at [714, 67] on icon "Icon/Menu Close" at bounding box center [710, 66] width 22 height 22
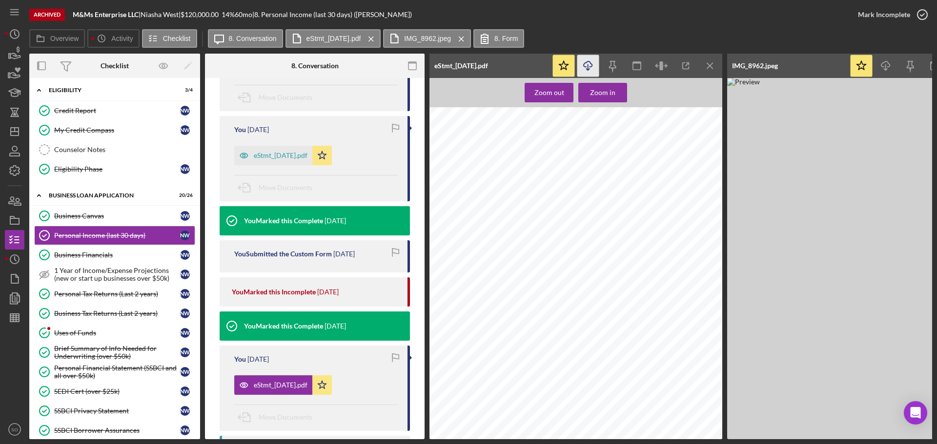
click at [714, 67] on icon "Icon/Menu Close" at bounding box center [710, 66] width 22 height 22
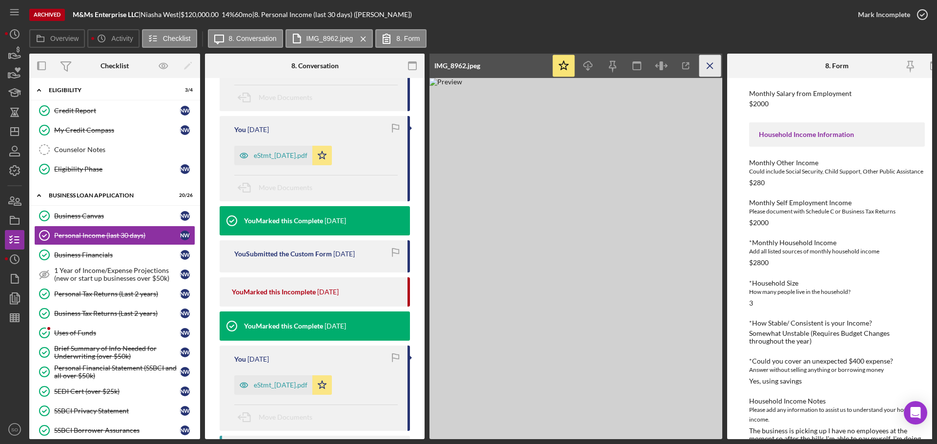
click at [714, 68] on icon "Icon/Menu Close" at bounding box center [710, 66] width 22 height 22
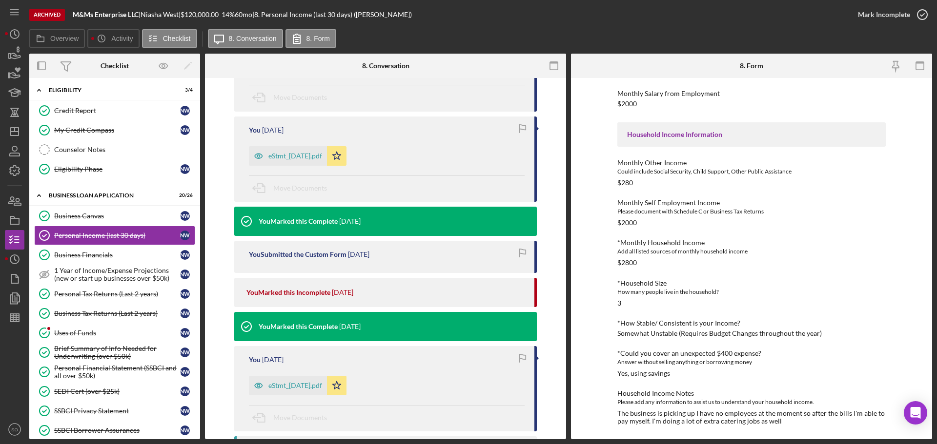
scroll to position [196, 0]
click at [10, 134] on icon "Icon/Dashboard" at bounding box center [14, 132] width 24 height 24
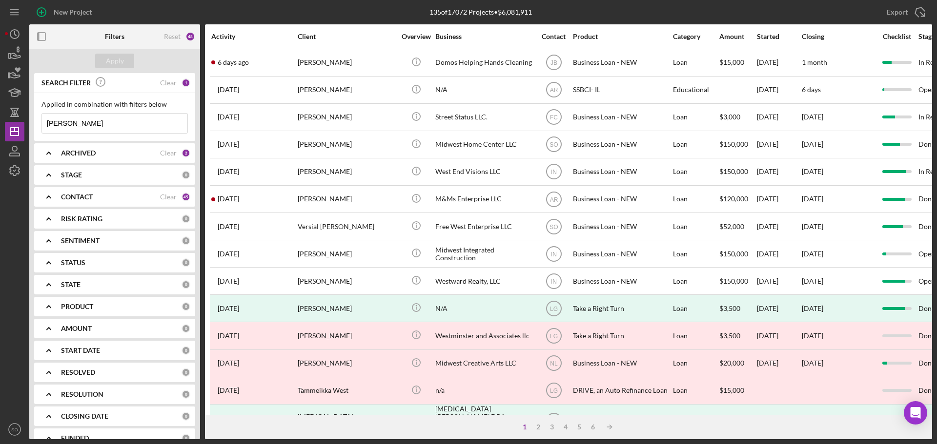
click at [130, 120] on input "[PERSON_NAME]" at bounding box center [114, 124] width 145 height 20
type input "n"
paste input "[PERSON_NAME]"
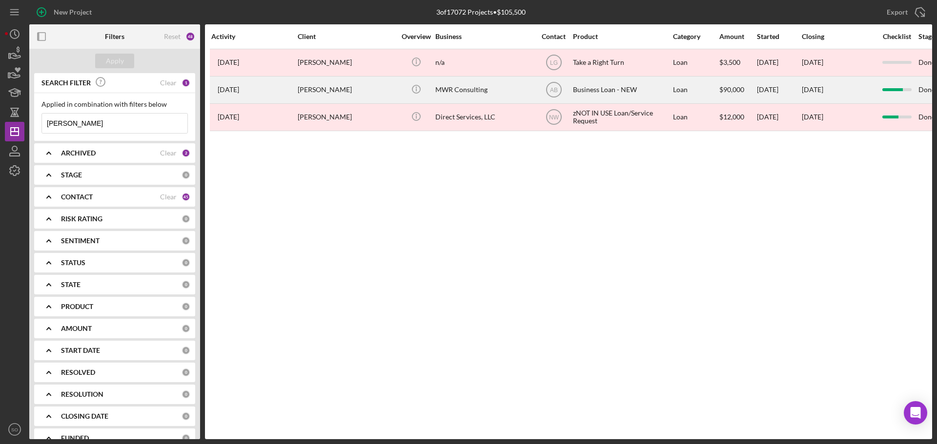
type input "[PERSON_NAME]"
click at [342, 87] on div "[PERSON_NAME]" at bounding box center [347, 90] width 98 height 26
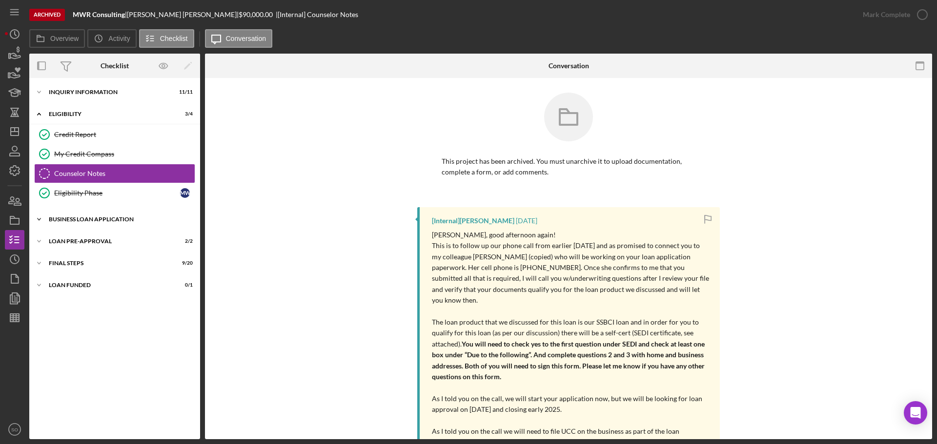
click at [101, 220] on div "BUSINESS LOAN APPLICATION" at bounding box center [118, 220] width 139 height 6
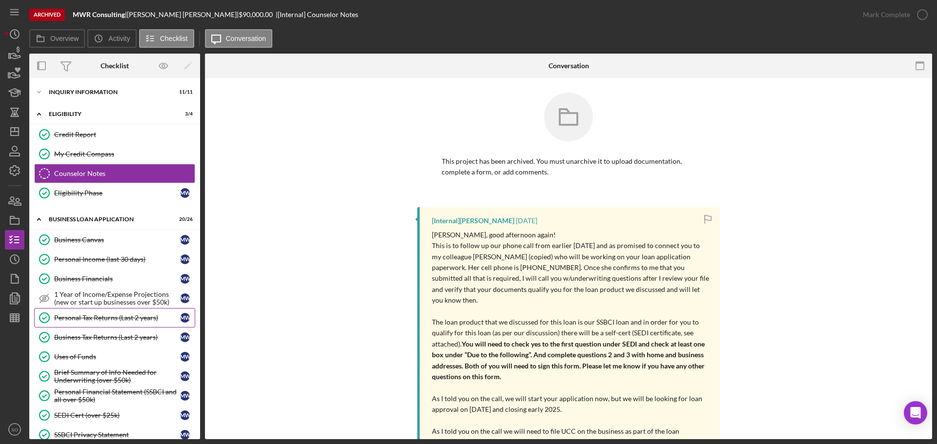
click at [112, 321] on div "Personal Tax Returns (Last 2 years)" at bounding box center [117, 318] width 126 height 8
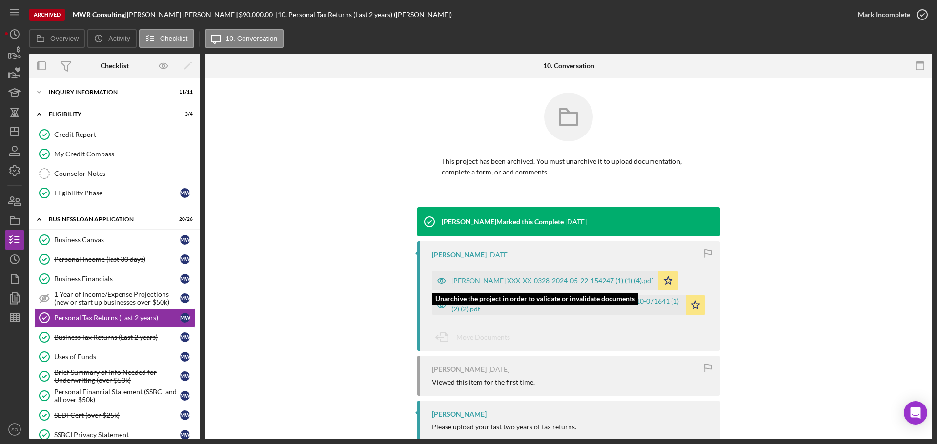
click at [577, 278] on div "[PERSON_NAME] XXX-XX-0328-2024-05-22-154247 (1) (1) (4).pdf" at bounding box center [552, 281] width 202 height 8
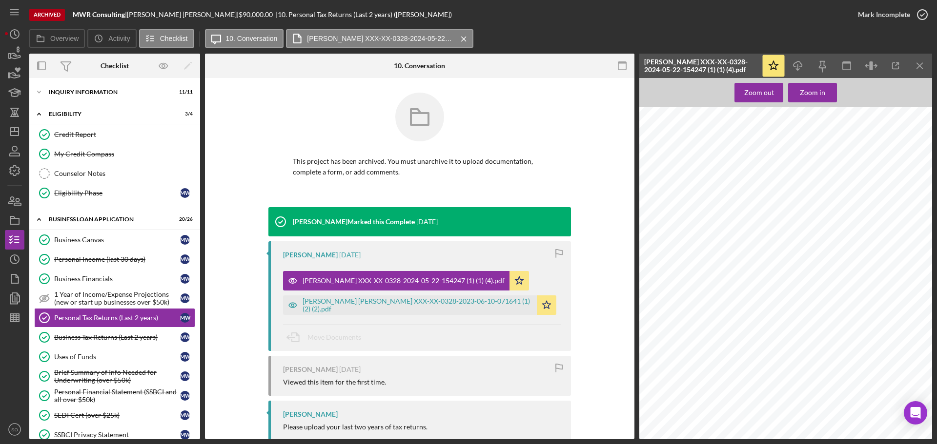
scroll to position [6196, 0]
click at [104, 263] on div "Personal Income (last 30 days)" at bounding box center [117, 260] width 126 height 8
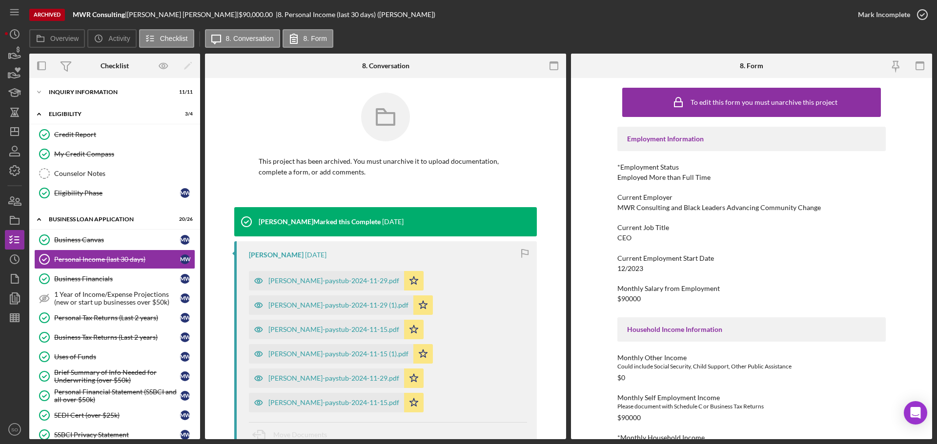
scroll to position [98, 0]
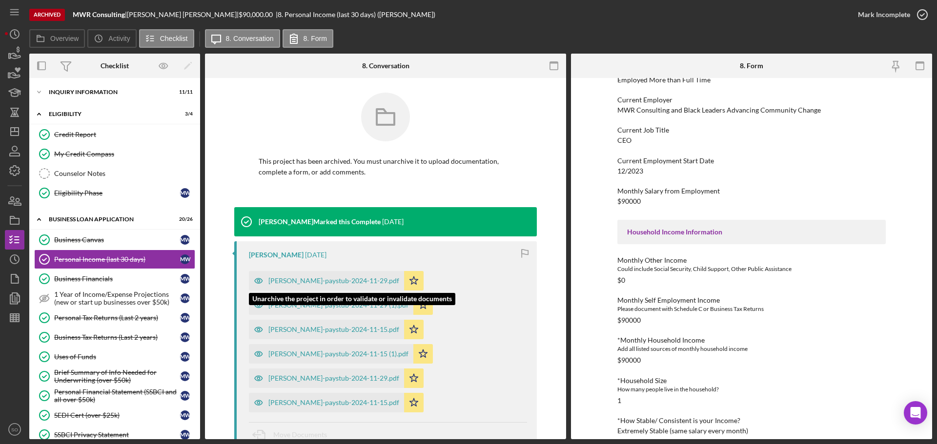
click at [358, 278] on div "[PERSON_NAME]-paystub-2024-11-29.pdf" at bounding box center [333, 281] width 131 height 8
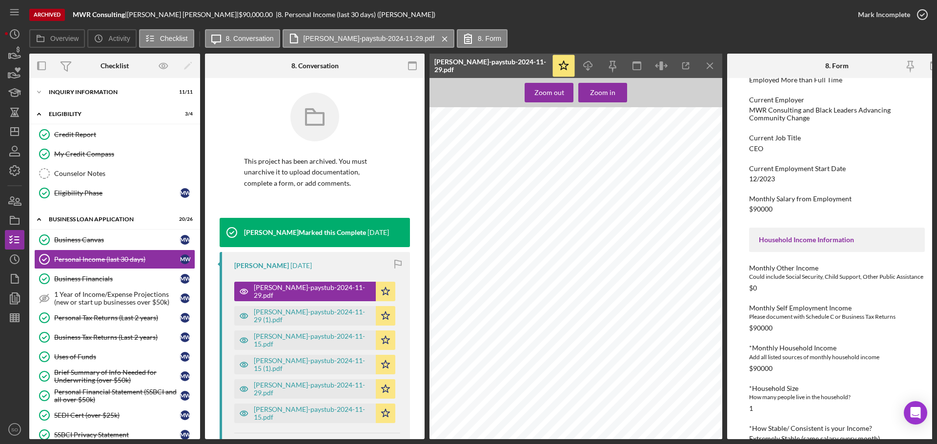
scroll to position [195, 0]
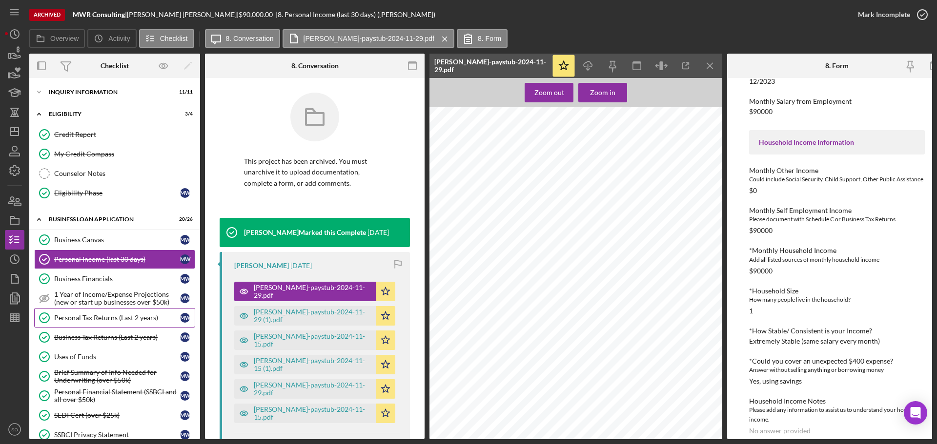
click at [103, 321] on div "Personal Tax Returns (Last 2 years)" at bounding box center [117, 318] width 126 height 8
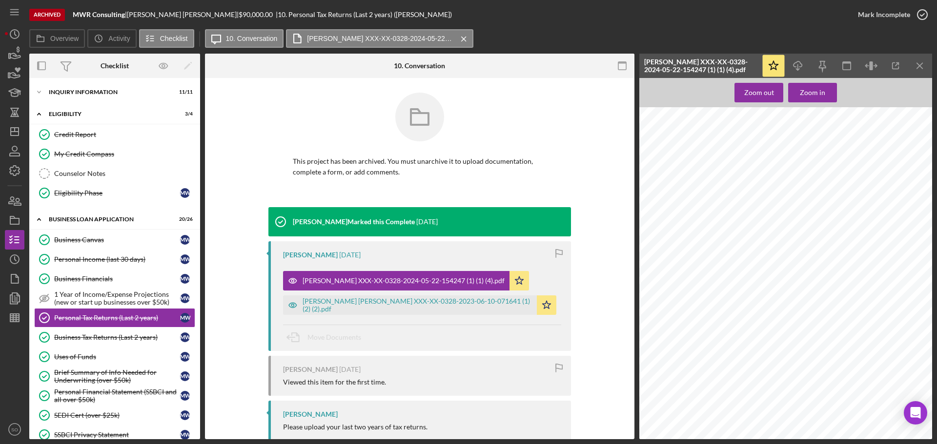
click at [808, 313] on div "[PERSON_NAME] [STREET_ADDRESS] INCOME TAX RETURN" at bounding box center [788, 300] width 299 height 386
drag, startPoint x: 796, startPoint y: 185, endPoint x: 825, endPoint y: 184, distance: 29.3
click at [825, 184] on span "Federal adjusted gross income .....$ 59,401.00" at bounding box center [757, 186] width 166 height 5
drag, startPoint x: 77, startPoint y: 259, endPoint x: 550, endPoint y: 184, distance: 478.5
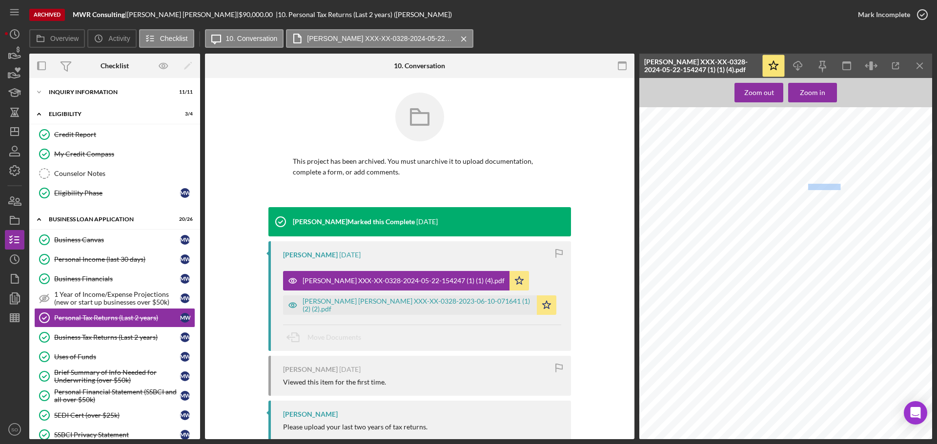
click at [77, 259] on div "Personal Income (last 30 days)" at bounding box center [117, 260] width 126 height 8
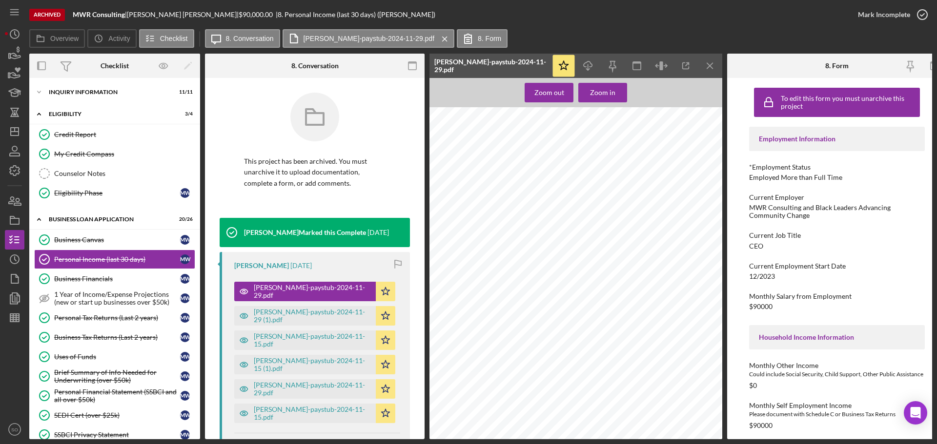
scroll to position [64, 0]
click at [15, 139] on icon "Icon/Dashboard" at bounding box center [14, 132] width 24 height 24
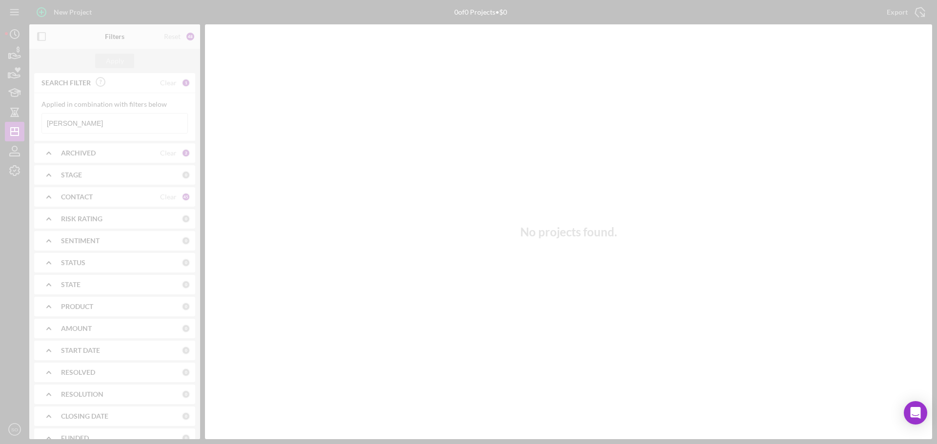
click at [103, 124] on div at bounding box center [468, 222] width 937 height 444
click at [142, 121] on div at bounding box center [468, 222] width 937 height 444
click at [139, 122] on div at bounding box center [468, 222] width 937 height 444
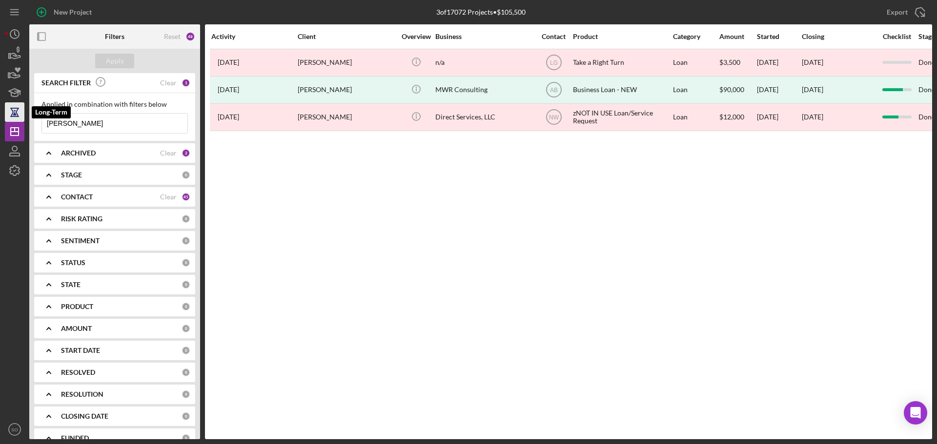
drag, startPoint x: 141, startPoint y: 121, endPoint x: 11, endPoint y: 117, distance: 130.3
click at [11, 117] on div "New Project 3 of 17072 Projects • $105,500 [PERSON_NAME] Export Icon/Export Fil…" at bounding box center [468, 220] width 927 height 440
paste input "k [PERSON_NAME]"
type input "[PERSON_NAME]"
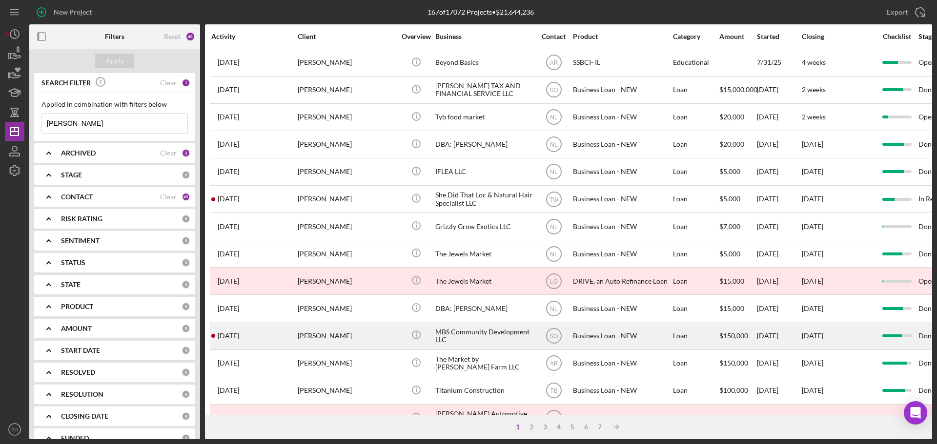
click at [382, 332] on div "[PERSON_NAME]" at bounding box center [347, 336] width 98 height 26
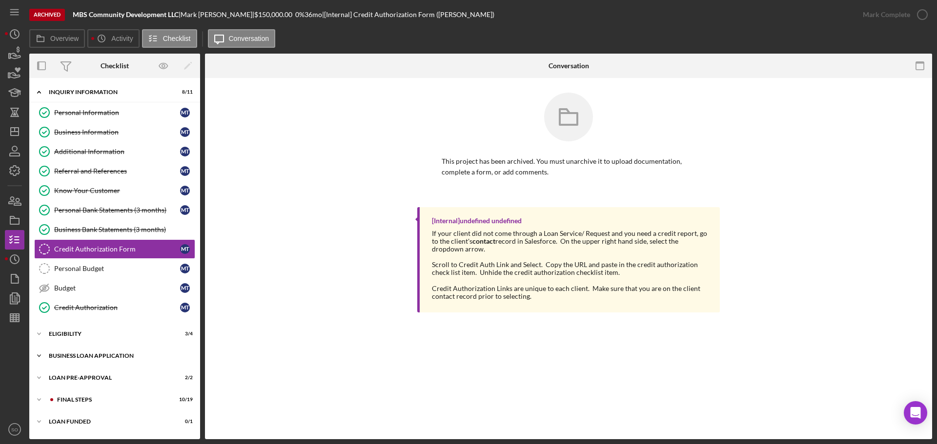
click at [127, 353] on div "BUSINESS LOAN APPLICATION" at bounding box center [118, 356] width 139 height 6
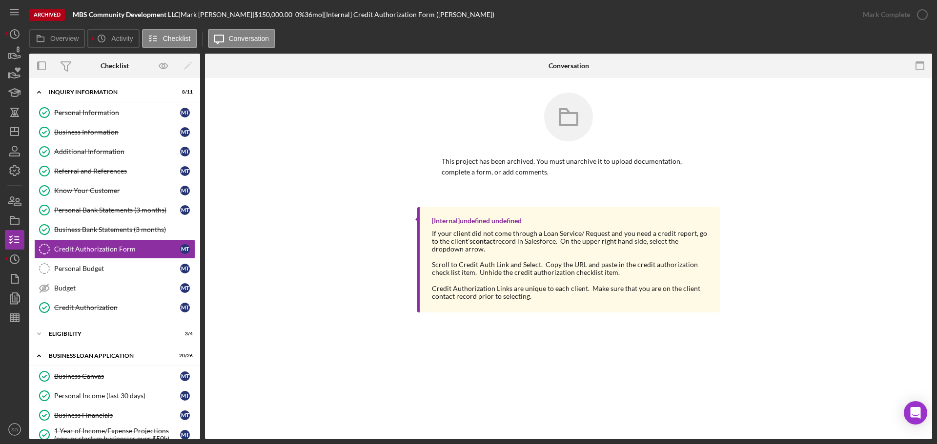
scroll to position [146, 0]
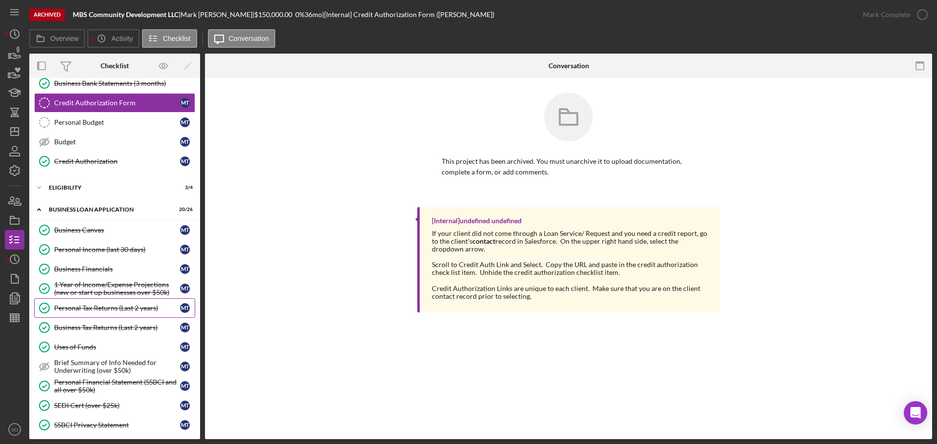
click at [90, 308] on div "Personal Tax Returns (Last 2 years)" at bounding box center [117, 308] width 126 height 8
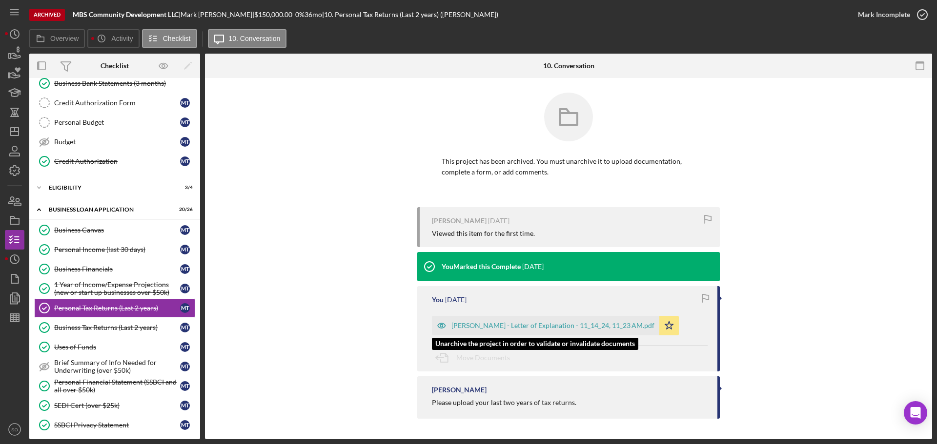
click at [525, 329] on div "[PERSON_NAME] - Letter of Explanation - 11_14_24, 11_23 AM.pdf" at bounding box center [552, 326] width 203 height 8
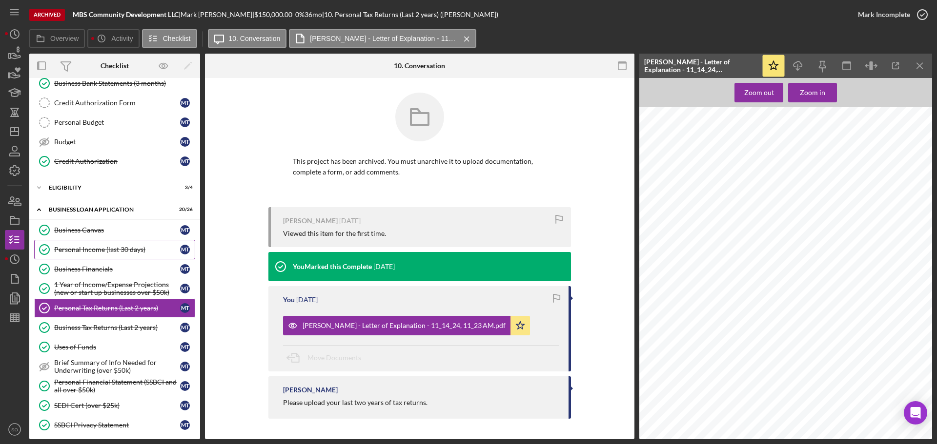
click at [104, 253] on div "Personal Income (last 30 days)" at bounding box center [117, 250] width 126 height 8
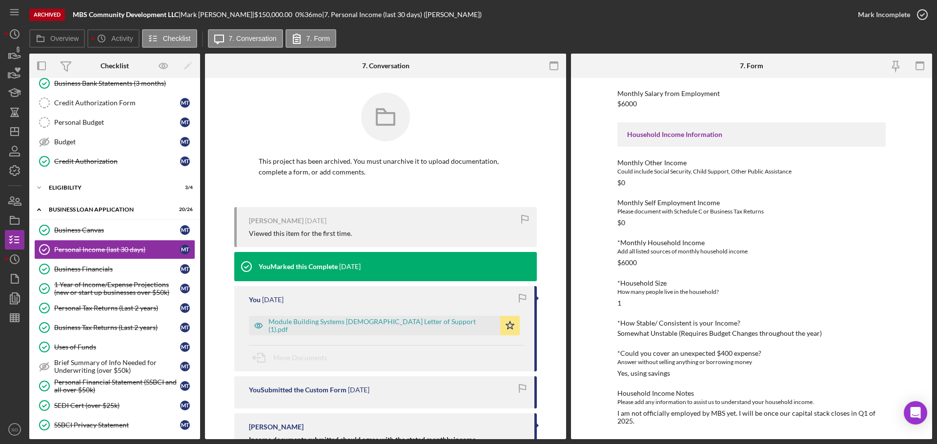
scroll to position [122, 0]
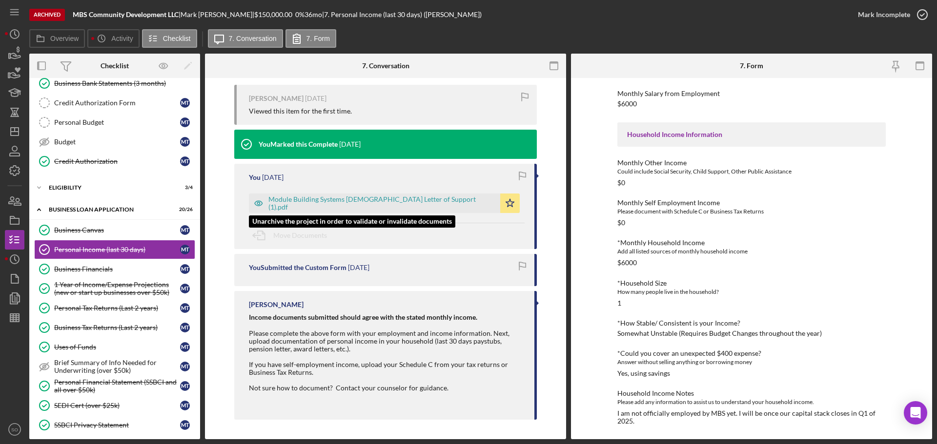
click at [295, 202] on div "Module Building Systems [DEMOGRAPHIC_DATA] Letter of Support (1).pdf" at bounding box center [381, 204] width 227 height 16
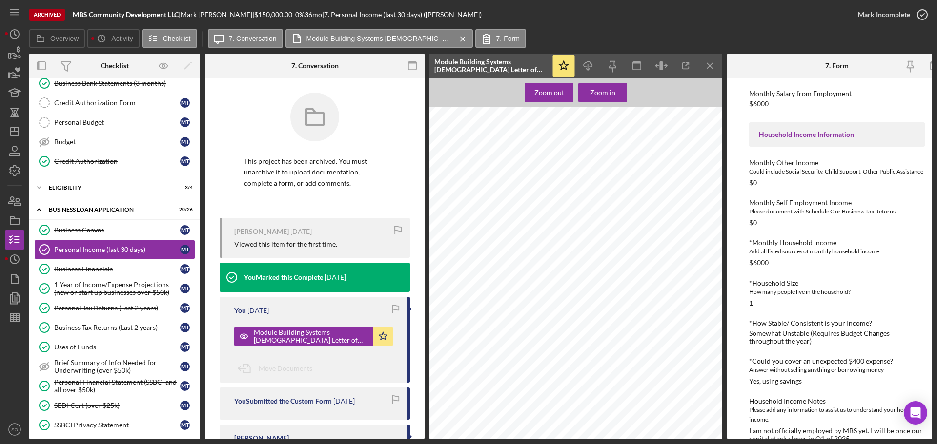
scroll to position [195, 0]
click at [88, 324] on div "Business Tax Returns (Last 2 years)" at bounding box center [117, 328] width 126 height 8
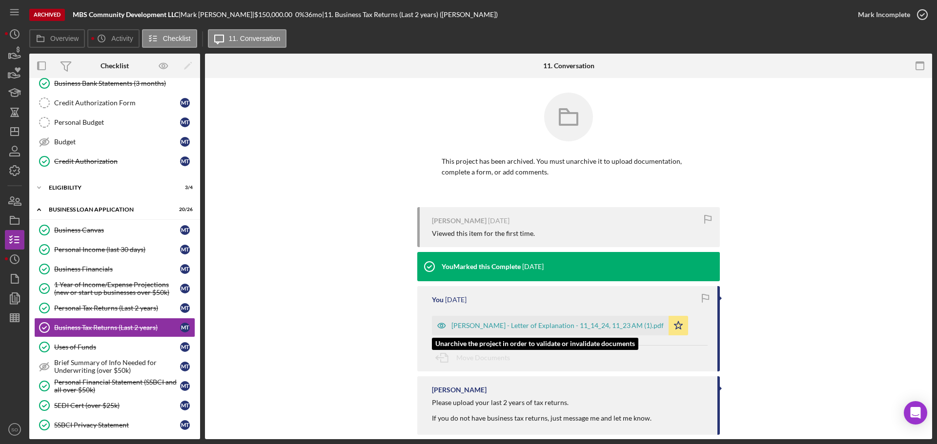
scroll to position [15, 0]
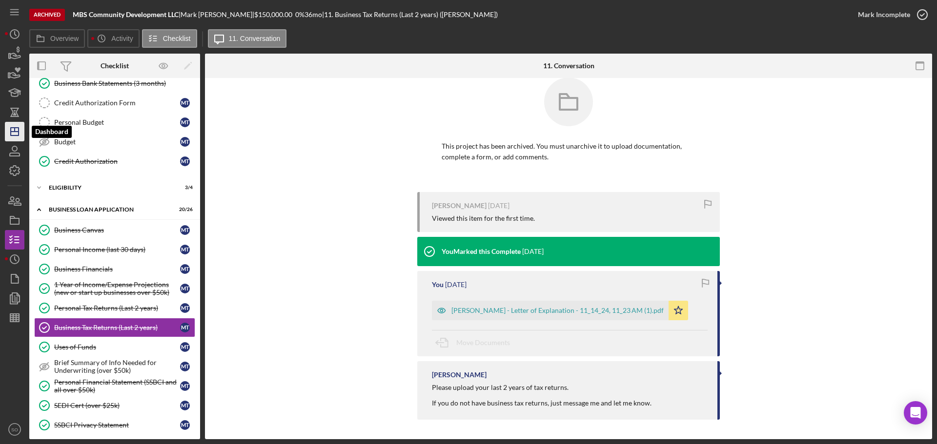
click at [11, 128] on polygon "button" at bounding box center [15, 132] width 8 height 8
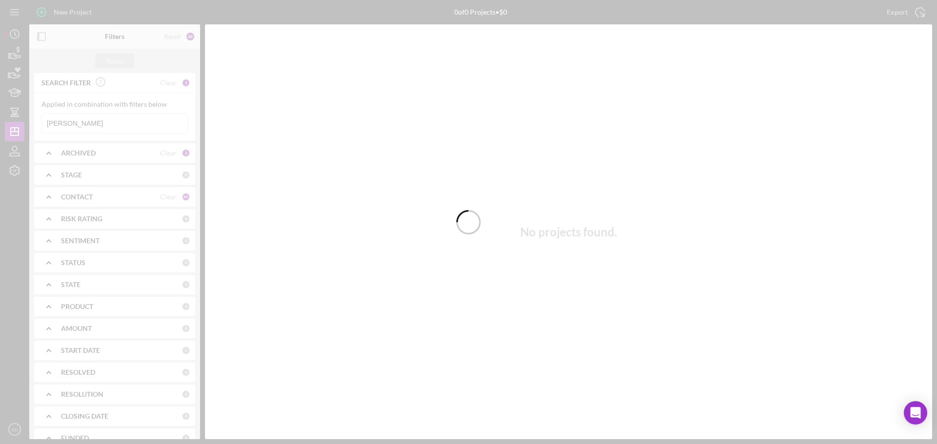
click at [108, 123] on div at bounding box center [468, 222] width 937 height 444
click at [108, 123] on input "[PERSON_NAME]" at bounding box center [114, 124] width 145 height 20
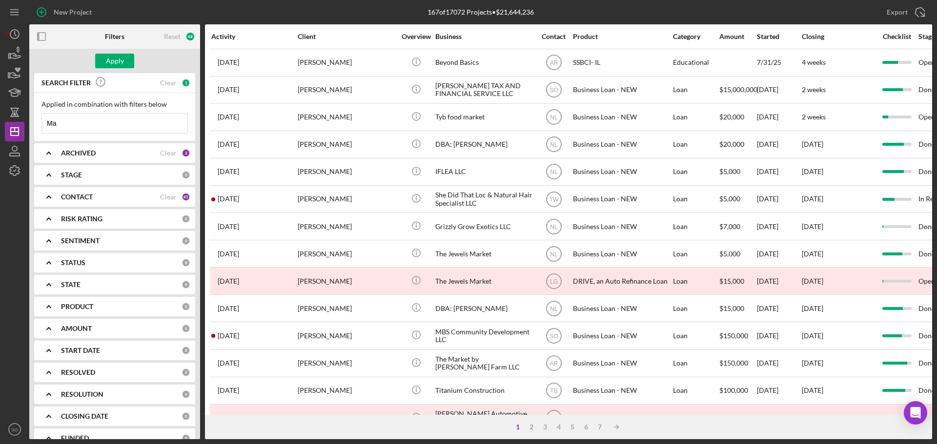
type input "M"
paste input "[PERSON_NAME]"
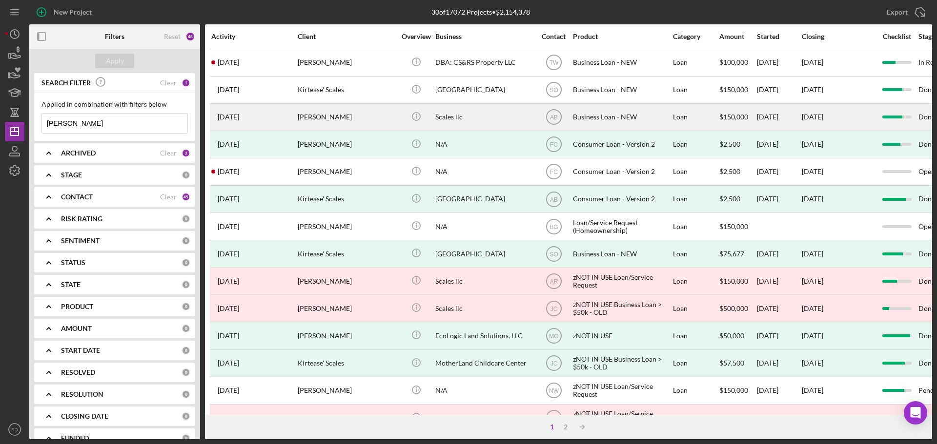
type input "[PERSON_NAME]"
click at [361, 115] on div "[PERSON_NAME]" at bounding box center [347, 117] width 98 height 26
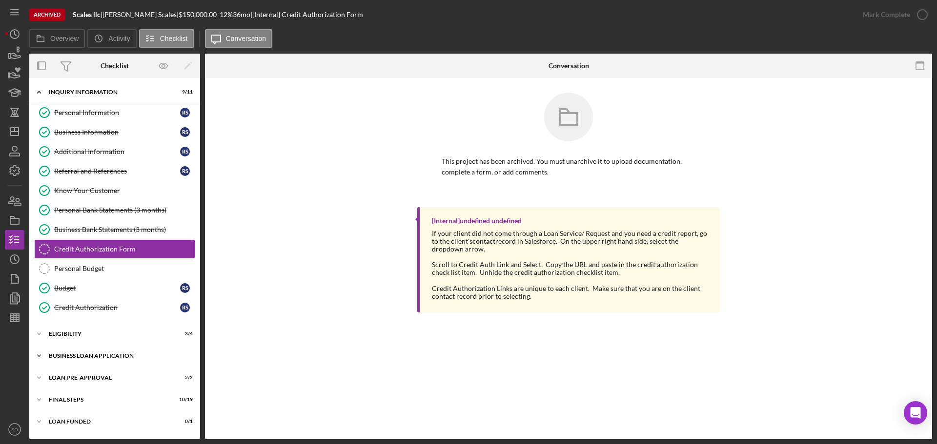
click at [80, 354] on div "BUSINESS LOAN APPLICATION" at bounding box center [118, 356] width 139 height 6
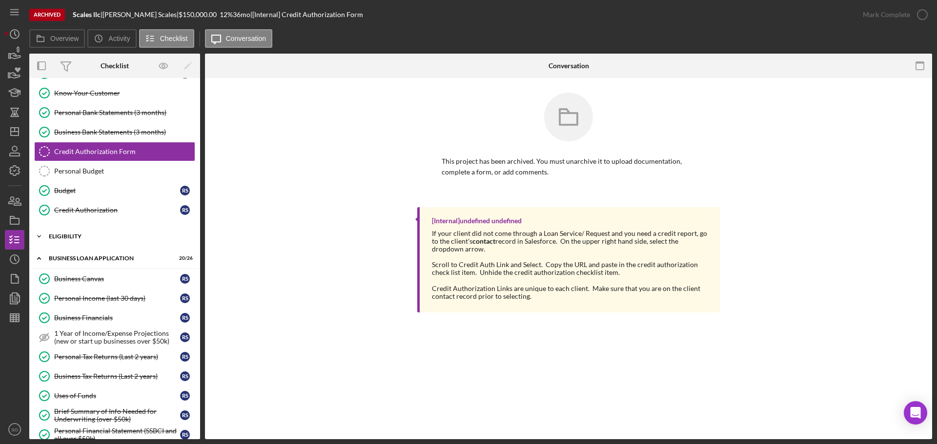
scroll to position [146, 0]
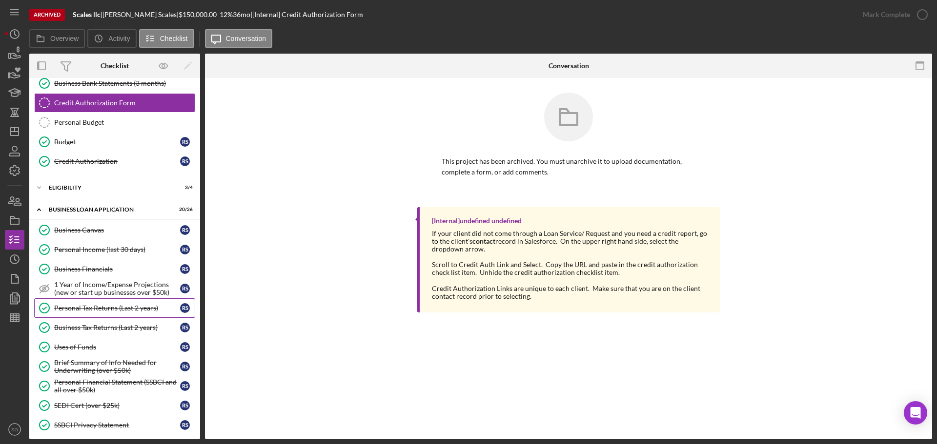
click at [109, 309] on div "Personal Tax Returns (Last 2 years)" at bounding box center [117, 308] width 126 height 8
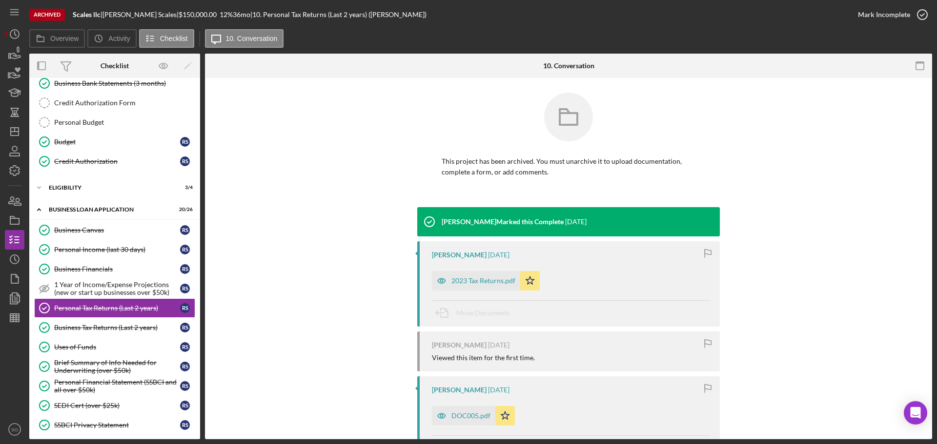
scroll to position [49, 0]
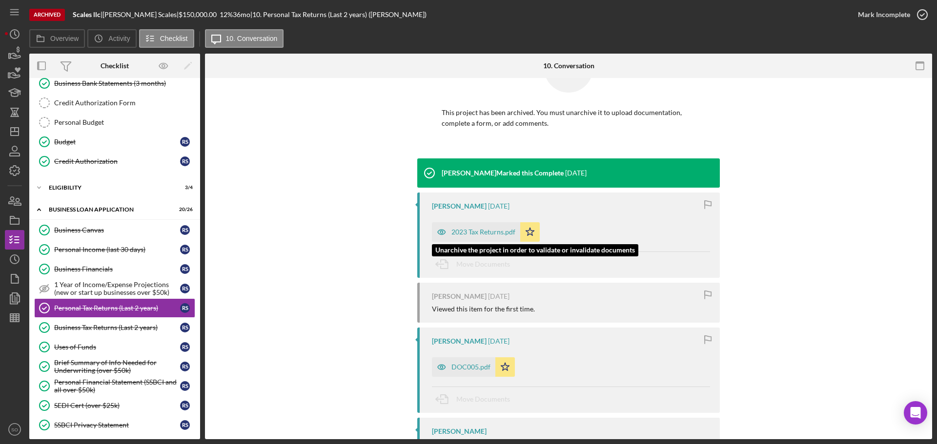
click at [479, 236] on div "2023 Tax Returns.pdf" at bounding box center [483, 232] width 64 height 8
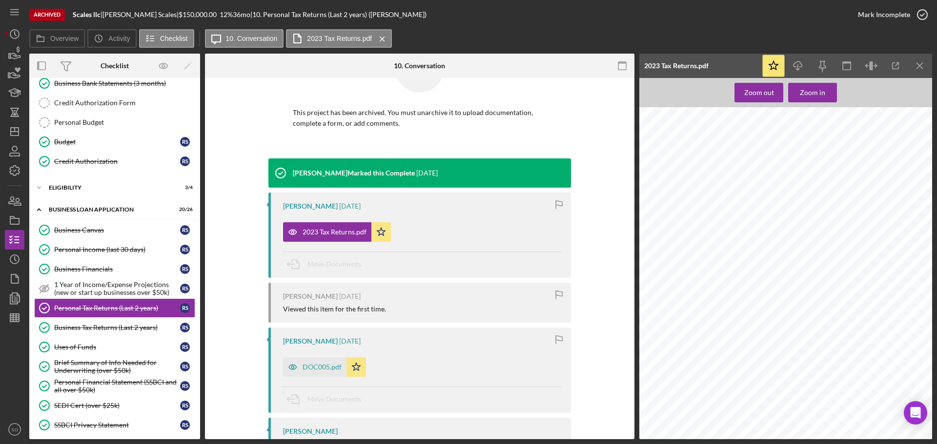
scroll to position [4391, 13]
drag, startPoint x: 115, startPoint y: 258, endPoint x: 147, endPoint y: 258, distance: 32.7
click at [115, 259] on link "Personal Income (last 30 days) Personal Income (last 30 days) R S" at bounding box center [114, 250] width 161 height 20
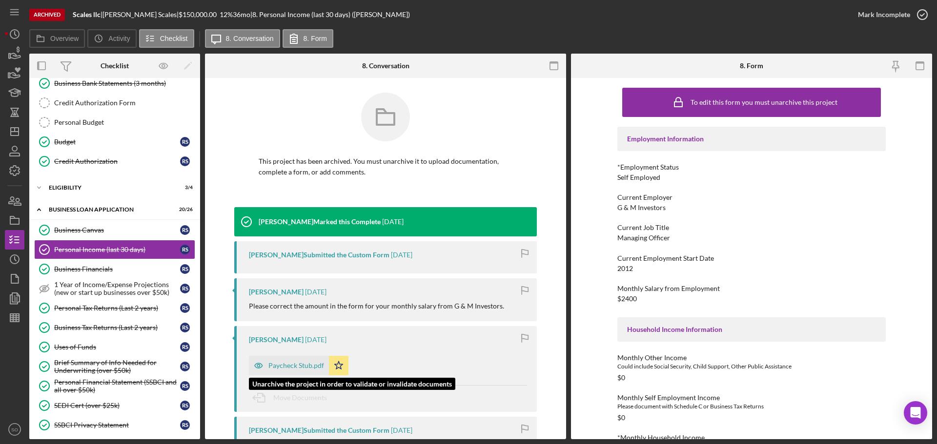
click at [295, 370] on div "Paycheck Stub.pdf" at bounding box center [296, 366] width 56 height 8
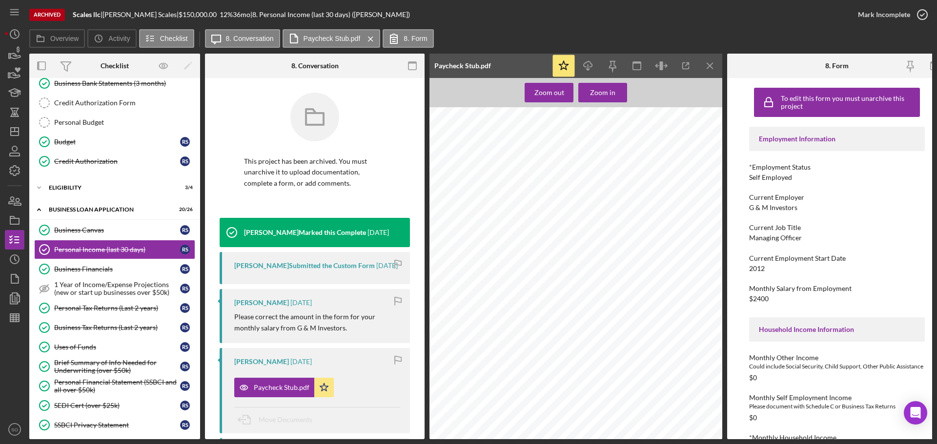
scroll to position [146, 0]
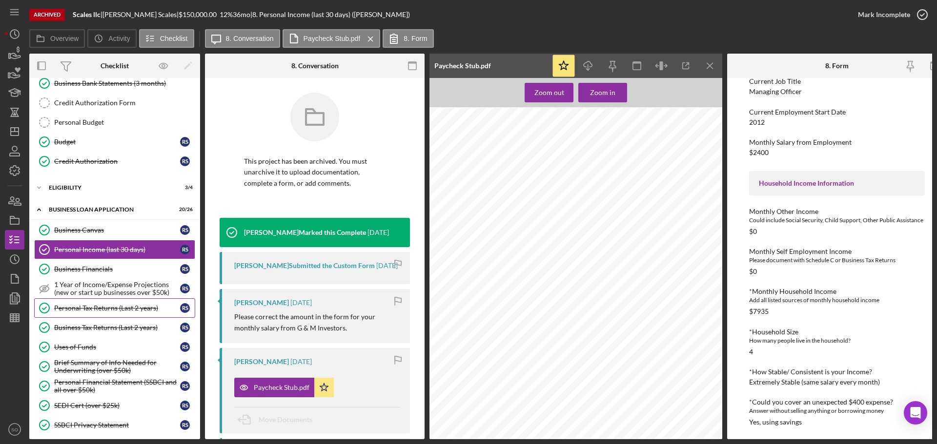
drag, startPoint x: 129, startPoint y: 306, endPoint x: 183, endPoint y: 300, distance: 54.0
click at [129, 306] on div "Personal Tax Returns (Last 2 years)" at bounding box center [117, 308] width 126 height 8
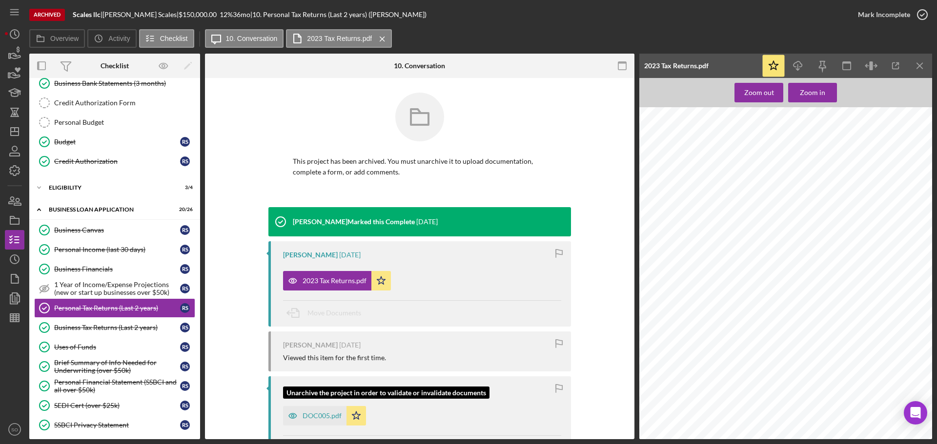
click at [318, 420] on div "DOC005.pdf" at bounding box center [321, 416] width 39 height 8
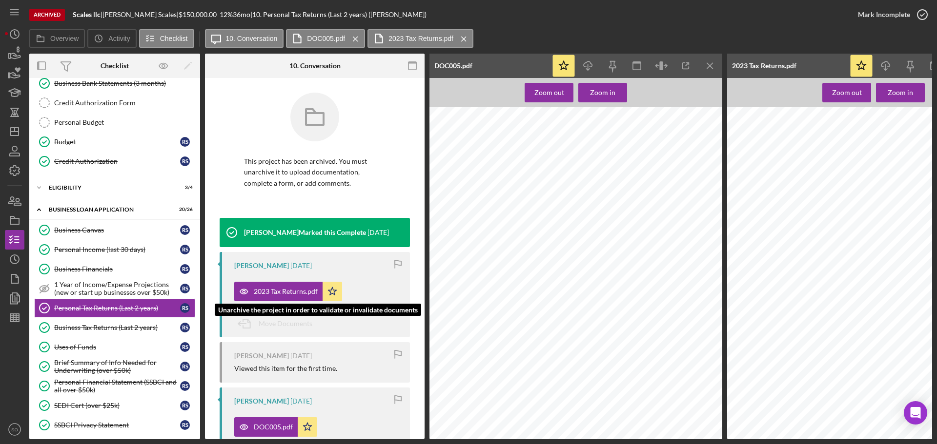
click at [288, 289] on div "2023 Tax Returns.pdf" at bounding box center [286, 292] width 64 height 8
click at [714, 63] on icon "Icon/Menu Close" at bounding box center [710, 66] width 22 height 22
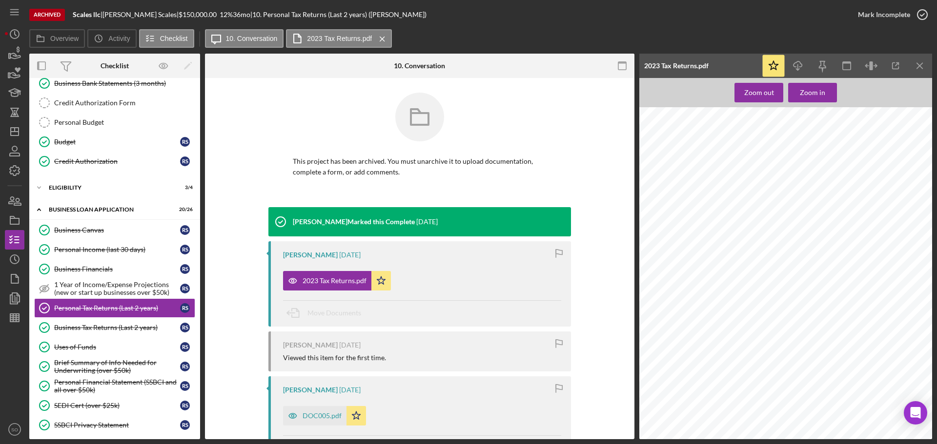
scroll to position [4879, 0]
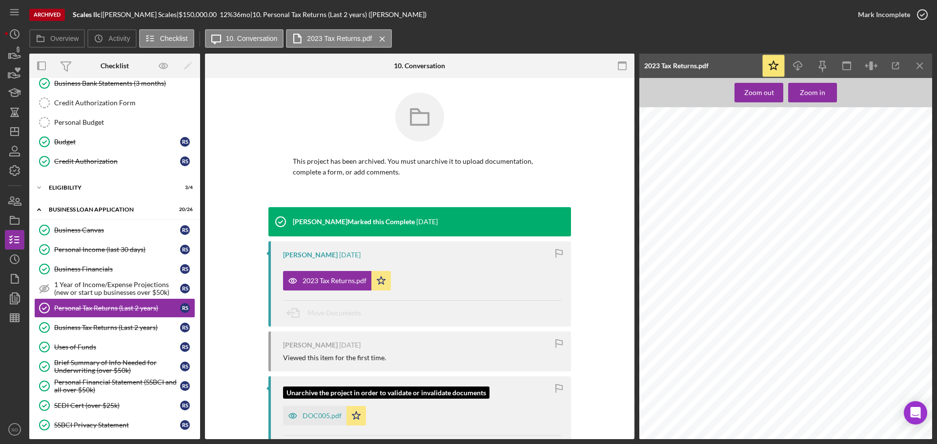
click at [309, 418] on div "DOC005.pdf" at bounding box center [321, 416] width 39 height 8
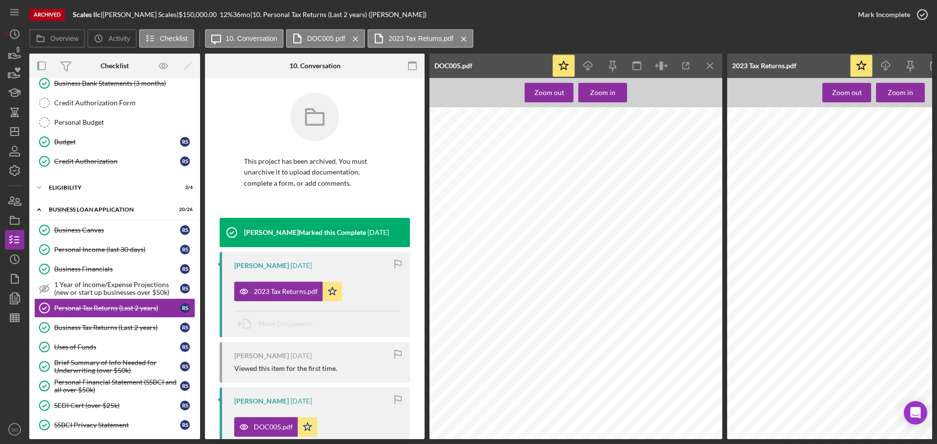
scroll to position [4342, 13]
click at [100, 250] on div "Personal Income (last 30 days)" at bounding box center [117, 250] width 126 height 8
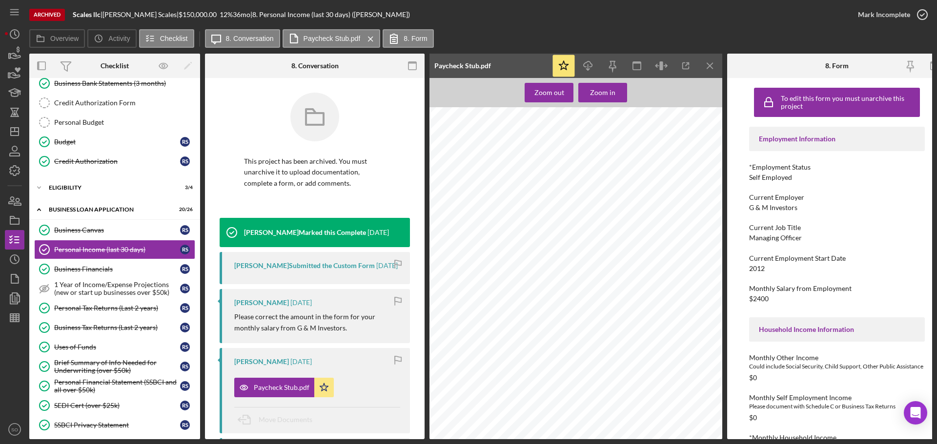
scroll to position [293, 0]
click at [594, 64] on icon "Icon/Download" at bounding box center [588, 66] width 22 height 22
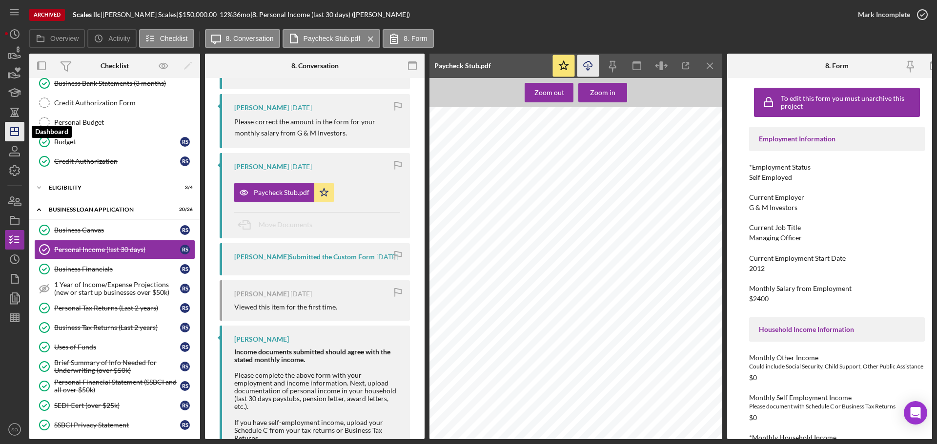
click at [11, 132] on polygon "button" at bounding box center [15, 132] width 8 height 8
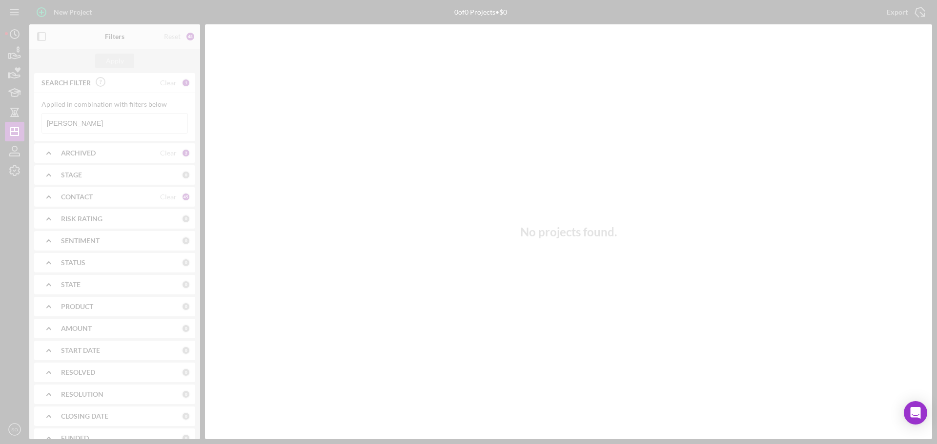
click at [116, 127] on div at bounding box center [468, 222] width 937 height 444
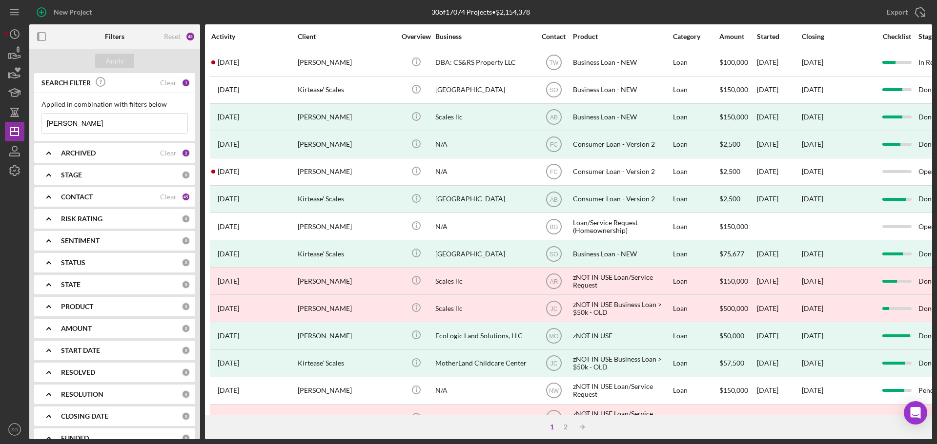
click at [116, 127] on input "[PERSON_NAME]" at bounding box center [114, 124] width 145 height 20
type input "R"
paste input "[PERSON_NAME]"
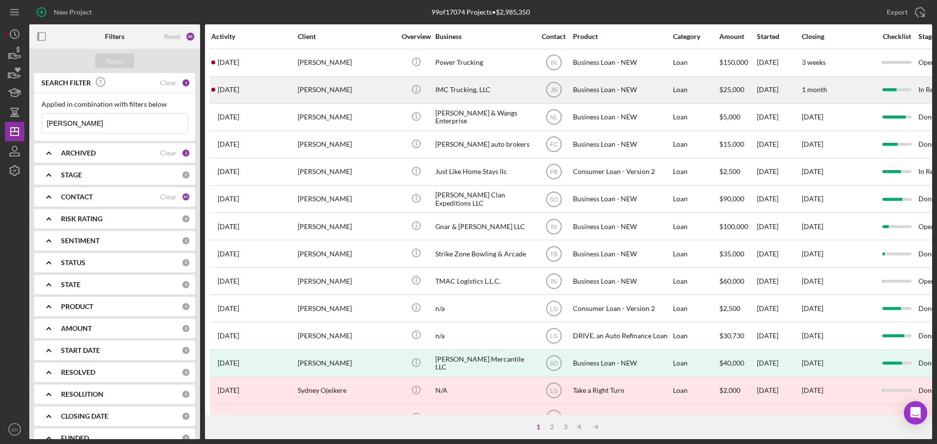
type input "[PERSON_NAME]"
click at [320, 89] on div "[PERSON_NAME]" at bounding box center [347, 90] width 98 height 26
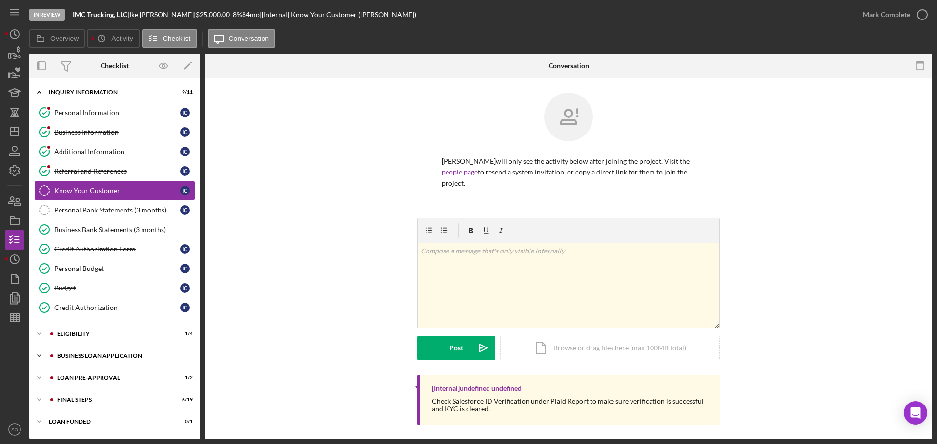
click at [96, 359] on div "Icon/Expander BUSINESS LOAN APPLICATION 14 / 27" at bounding box center [114, 356] width 171 height 20
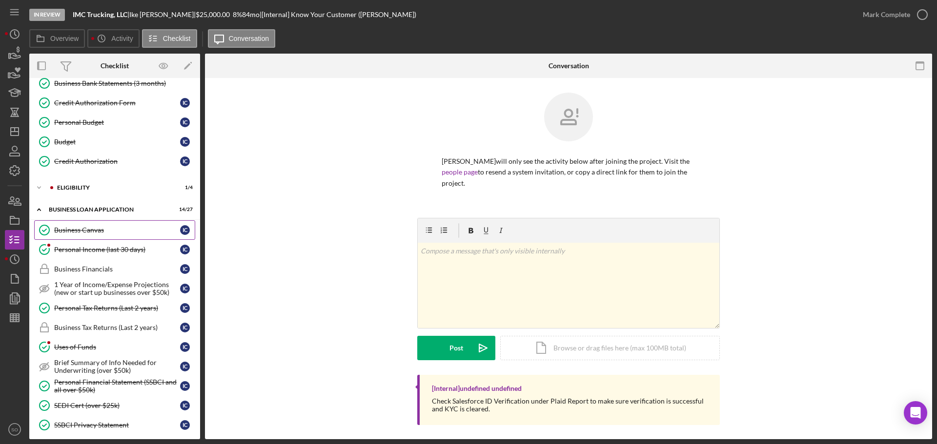
scroll to position [195, 0]
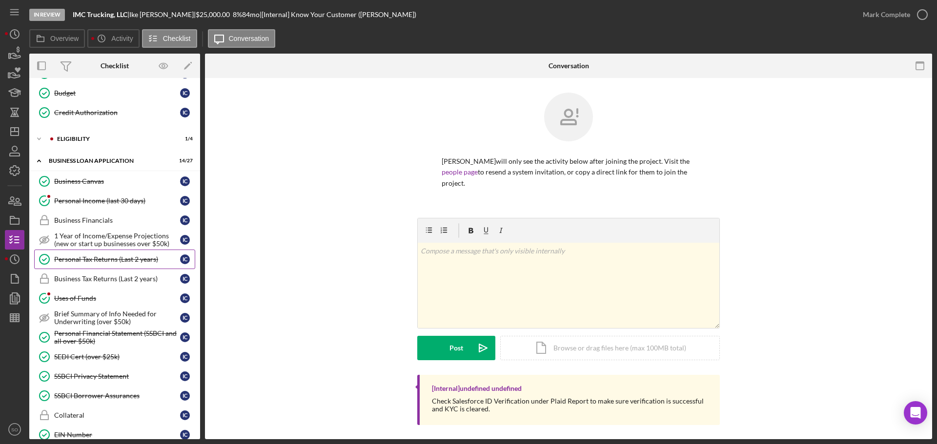
click at [103, 262] on div "Personal Tax Returns (Last 2 years)" at bounding box center [117, 260] width 126 height 8
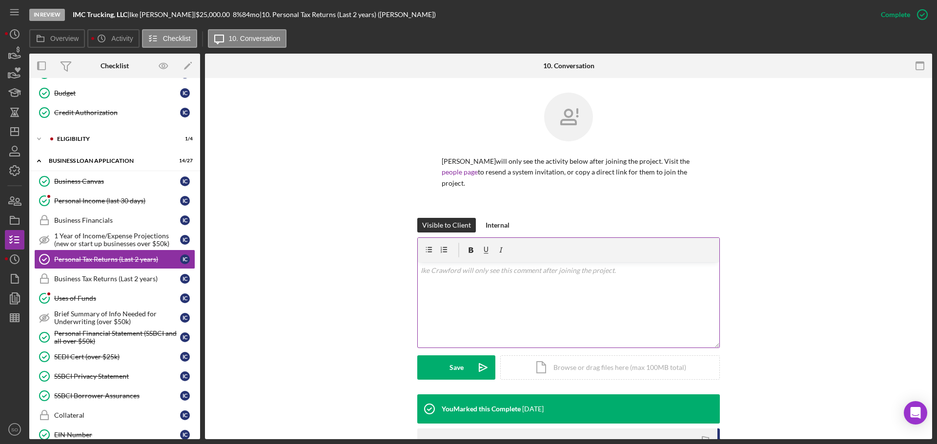
scroll to position [131, 0]
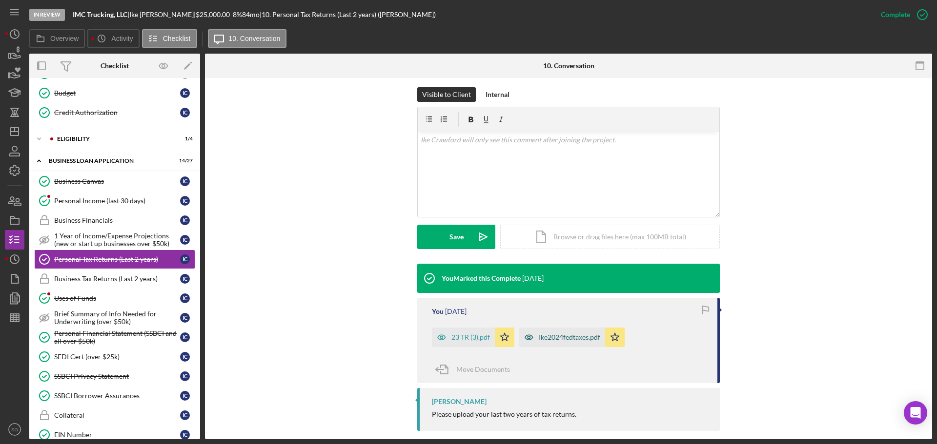
click at [577, 334] on div "Ike2024fedtaxes.pdf" at bounding box center [569, 338] width 61 height 8
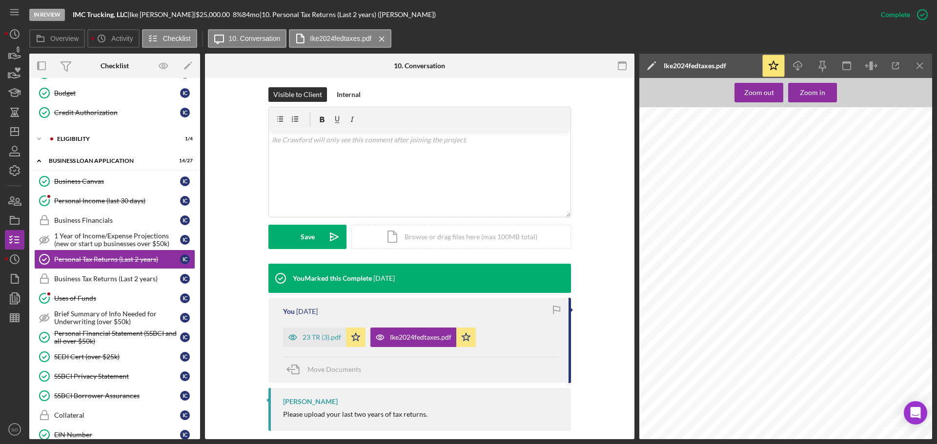
scroll to position [390, 0]
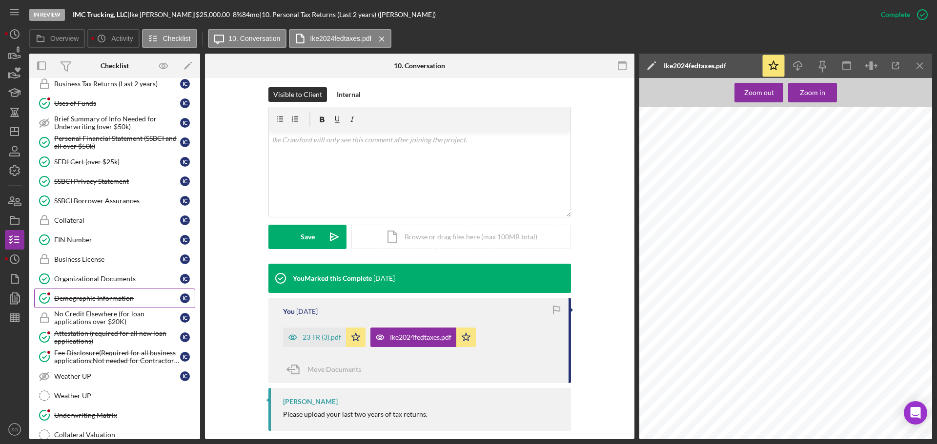
click at [98, 290] on link "Demographic Information Demographic Information I C" at bounding box center [114, 299] width 161 height 20
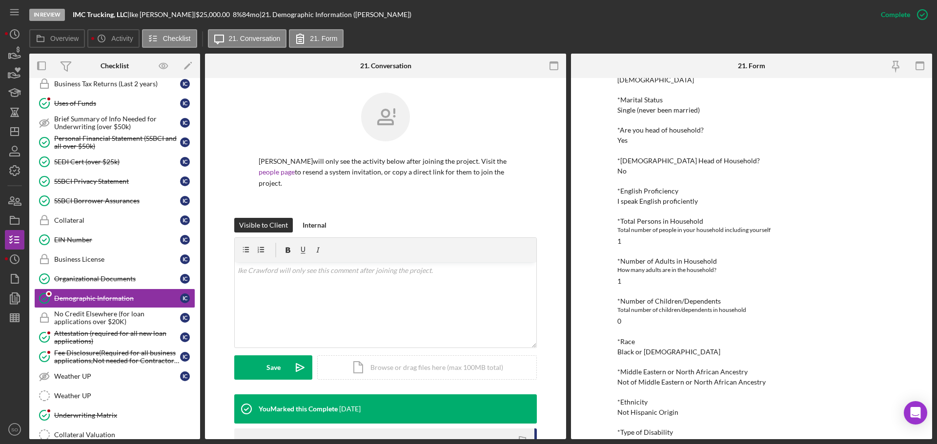
scroll to position [146, 0]
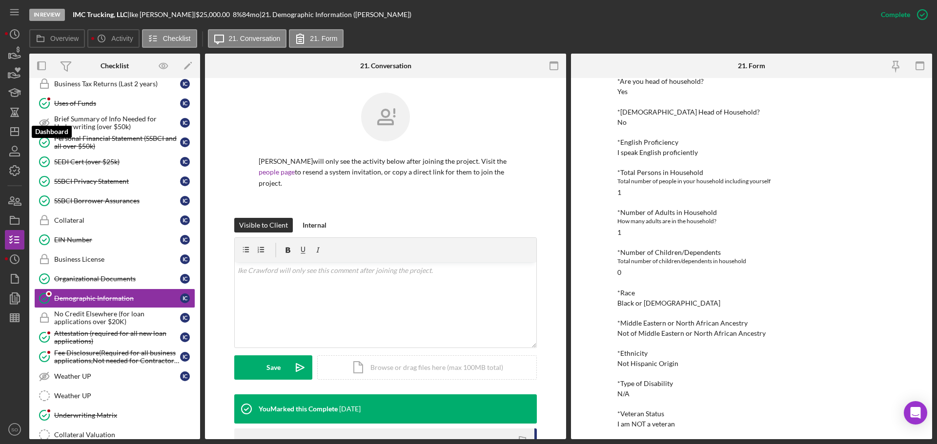
drag, startPoint x: 18, startPoint y: 135, endPoint x: 27, endPoint y: 136, distance: 9.3
click at [18, 135] on polygon "button" at bounding box center [15, 132] width 8 height 8
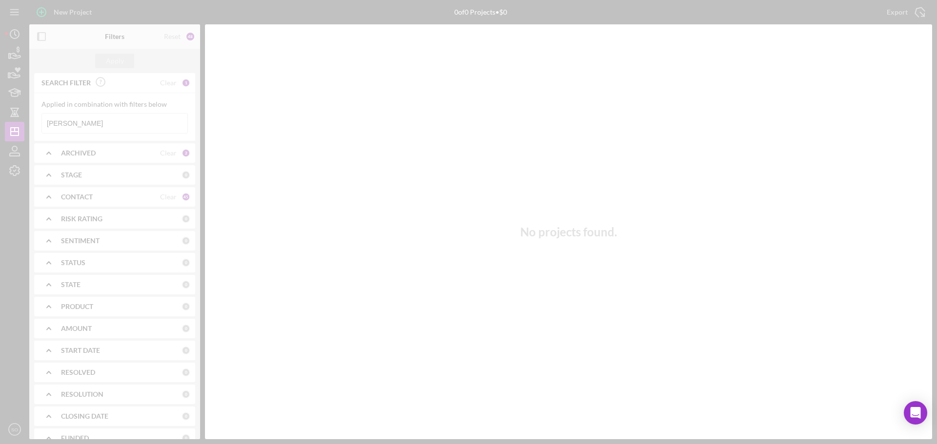
click at [100, 123] on div at bounding box center [468, 222] width 937 height 444
click at [100, 121] on div at bounding box center [468, 222] width 937 height 444
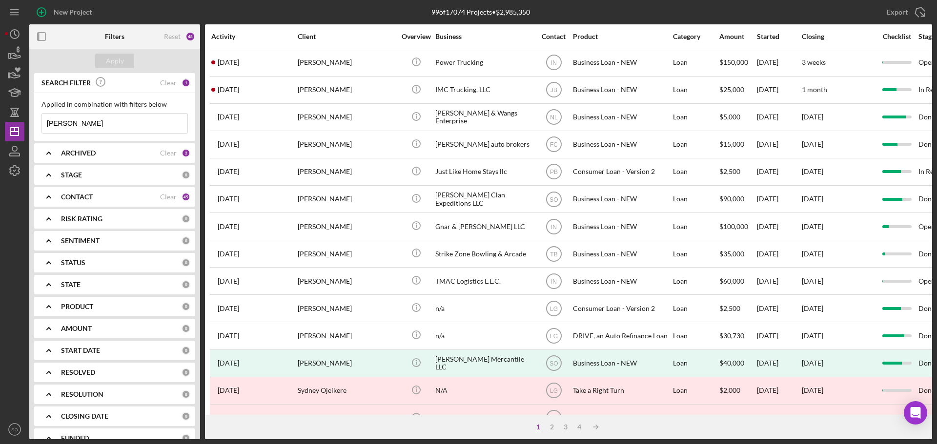
click at [100, 121] on input "[PERSON_NAME]" at bounding box center [114, 124] width 145 height 20
type input "I"
type input "verges"
click at [115, 61] on div "Apply" at bounding box center [115, 61] width 18 height 15
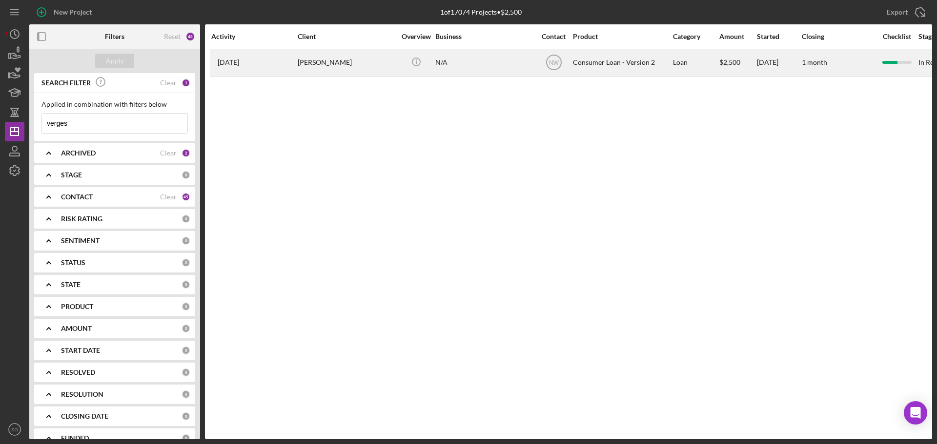
click at [363, 59] on div "Romekia Verges" at bounding box center [347, 63] width 98 height 26
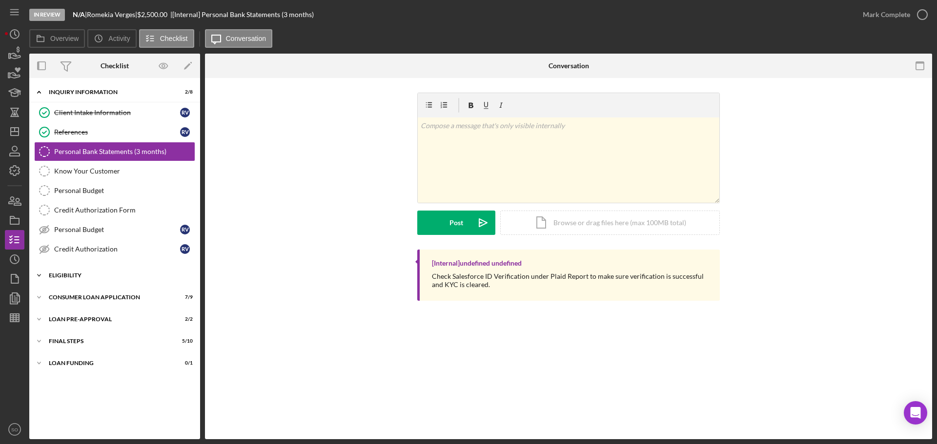
click at [74, 277] on div "Eligibility" at bounding box center [118, 276] width 139 height 6
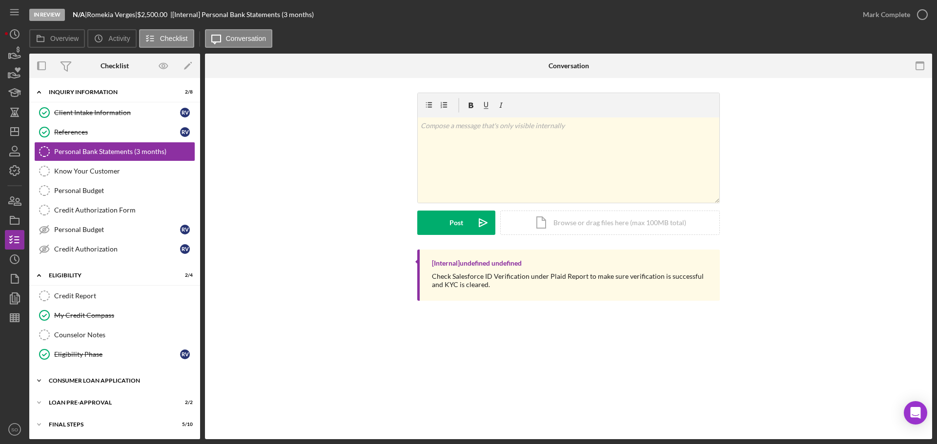
click at [103, 378] on div "Icon/Expander Consumer Loan Application 7 / 9" at bounding box center [114, 381] width 171 height 20
drag, startPoint x: 100, startPoint y: 404, endPoint x: 124, endPoint y: 388, distance: 29.1
click at [100, 404] on div "Personal Income (last 30 days)" at bounding box center [117, 402] width 126 height 8
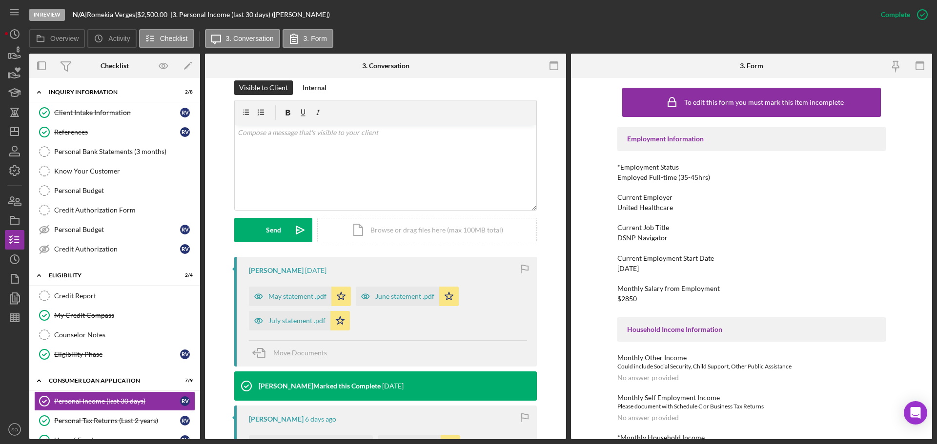
scroll to position [195, 0]
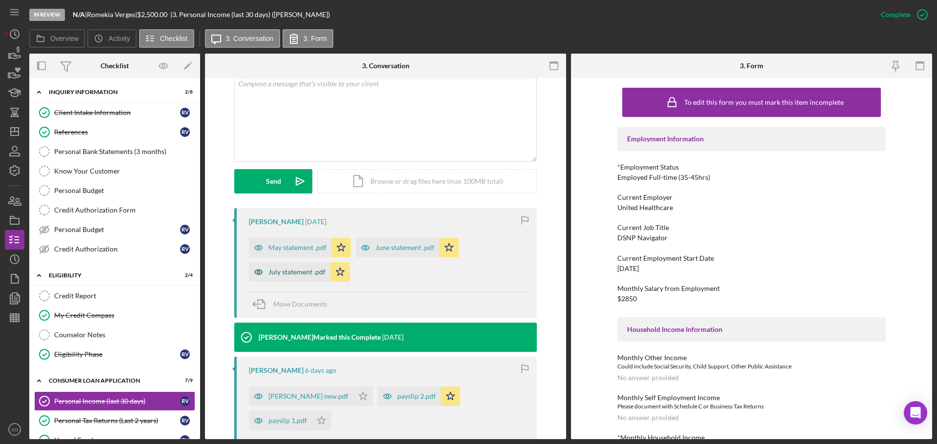
click at [292, 272] on div "July statement .pdf" at bounding box center [296, 272] width 57 height 8
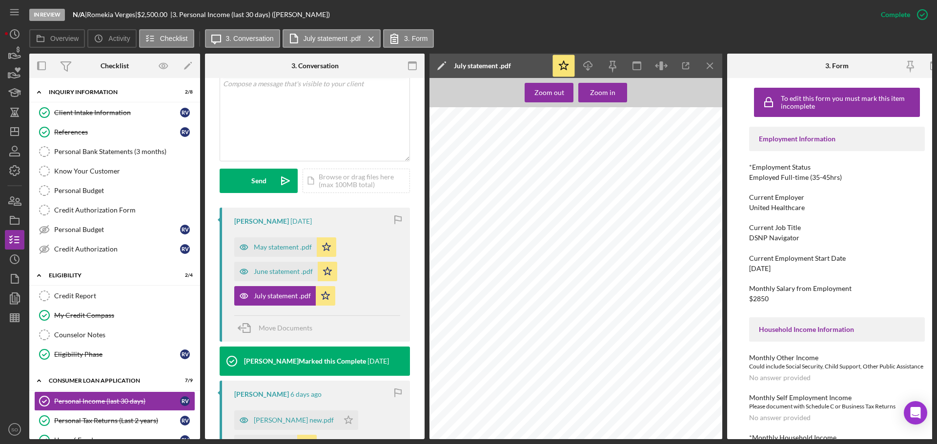
scroll to position [683, 0]
